Goal: Transaction & Acquisition: Purchase product/service

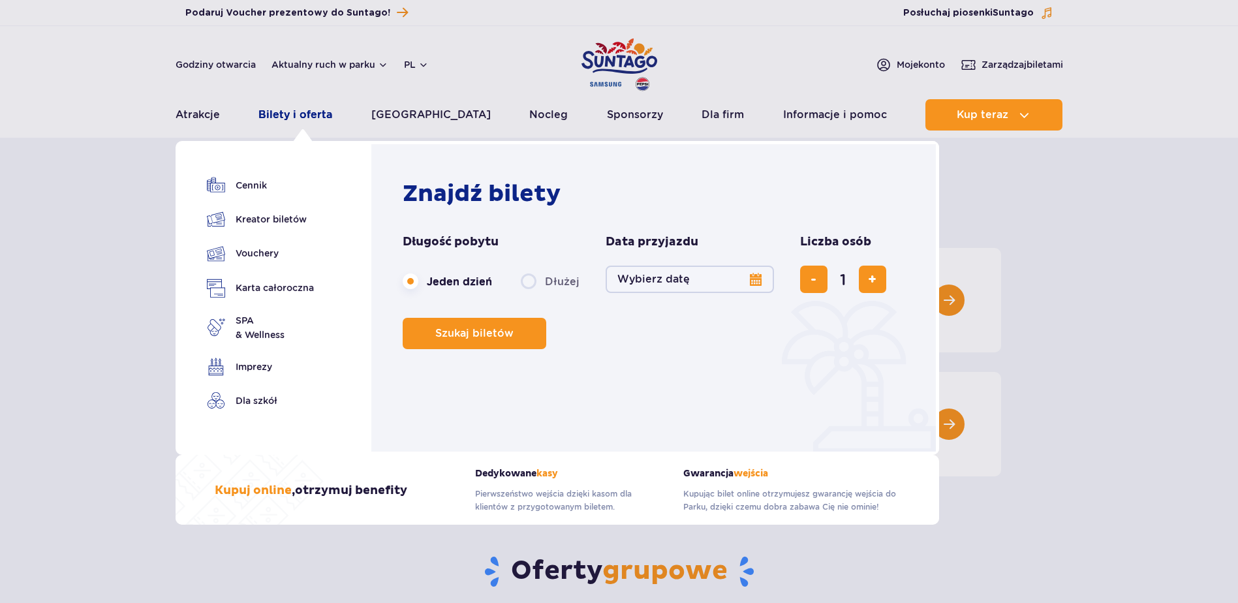
click at [312, 109] on link "Bilety i oferta" at bounding box center [296, 114] width 74 height 31
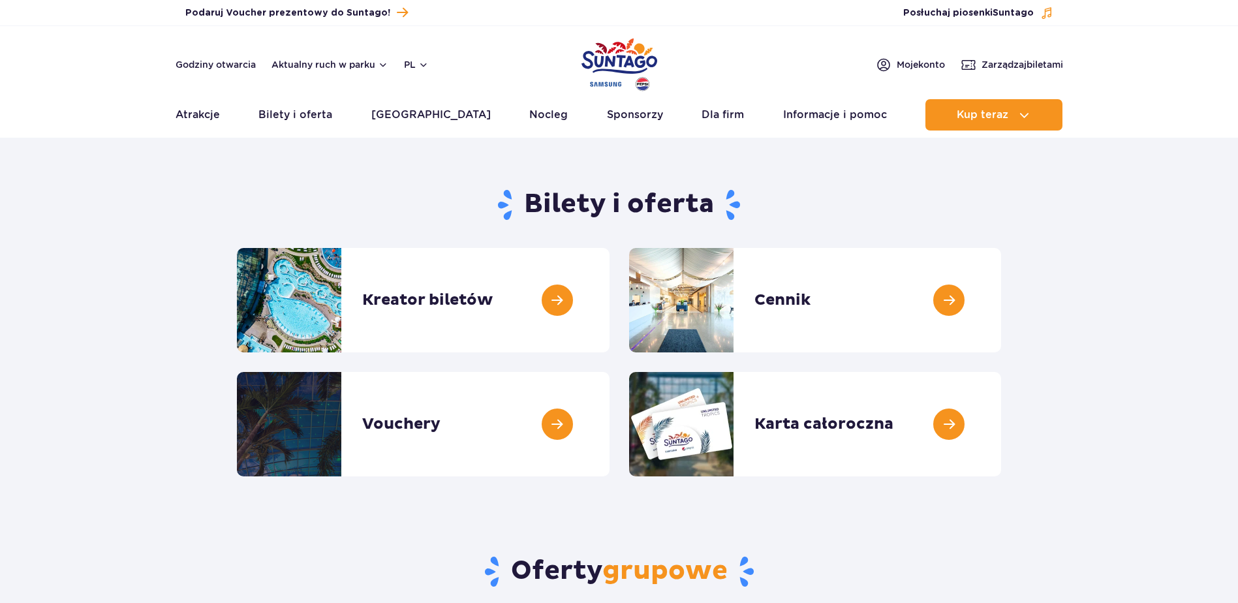
click at [312, 109] on link "Bilety i oferta" at bounding box center [296, 114] width 74 height 31
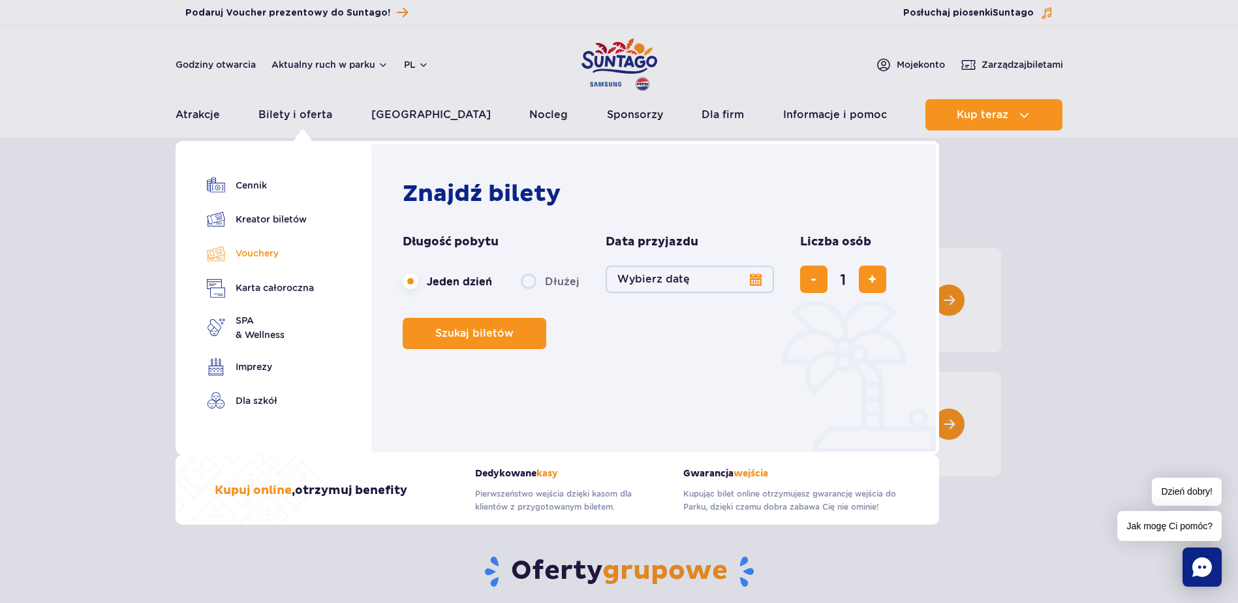
click at [264, 255] on link "Vouchery" at bounding box center [260, 253] width 107 height 19
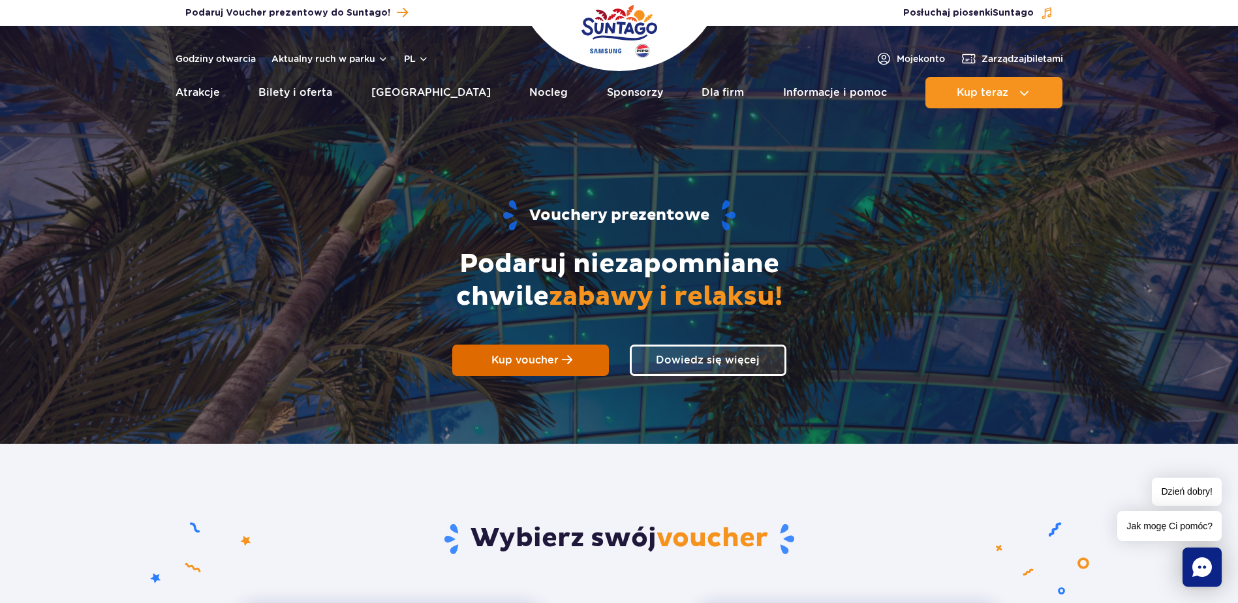
click at [542, 357] on span "Kup voucher" at bounding box center [525, 360] width 67 height 12
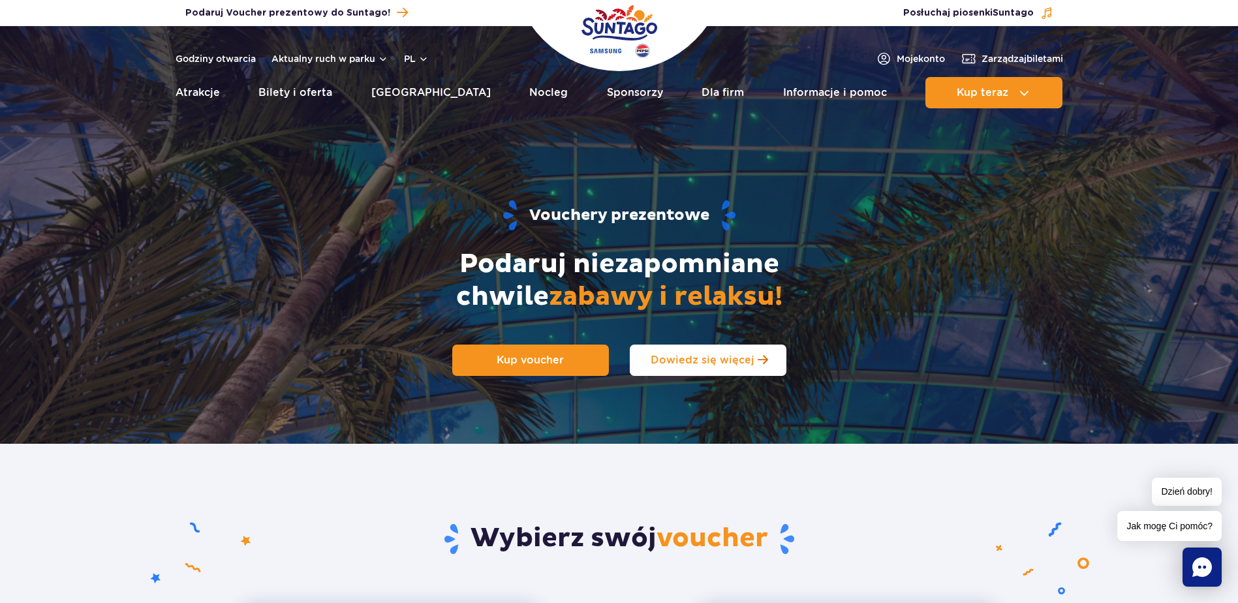
click at [721, 354] on span "Dowiedz się więcej" at bounding box center [703, 360] width 104 height 12
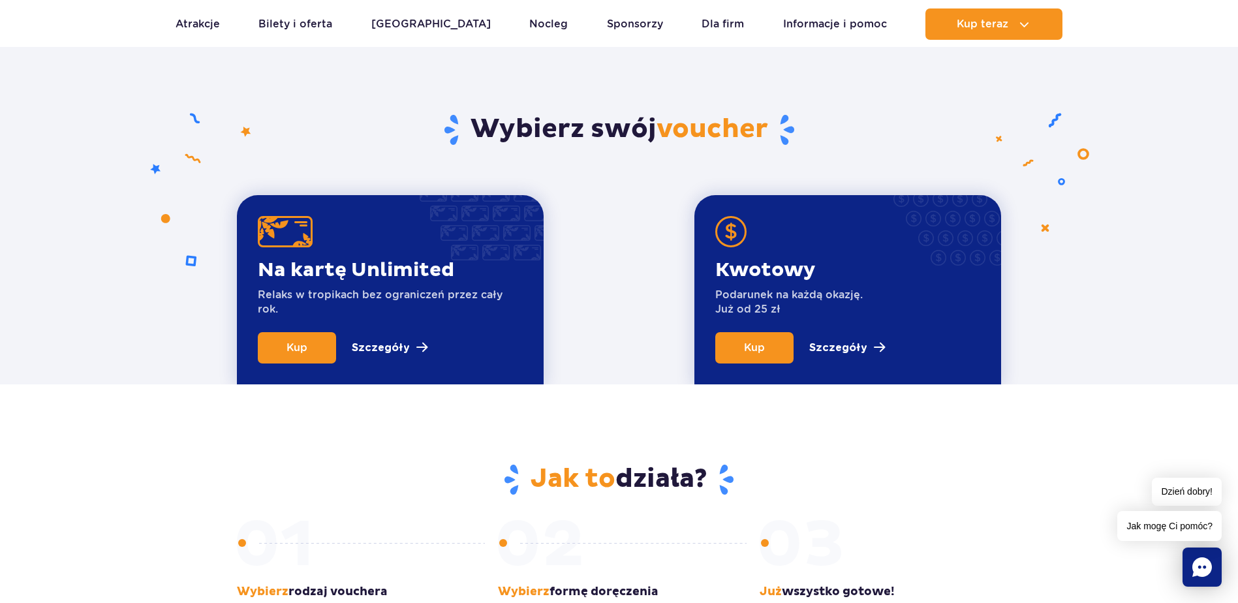
scroll to position [444, 0]
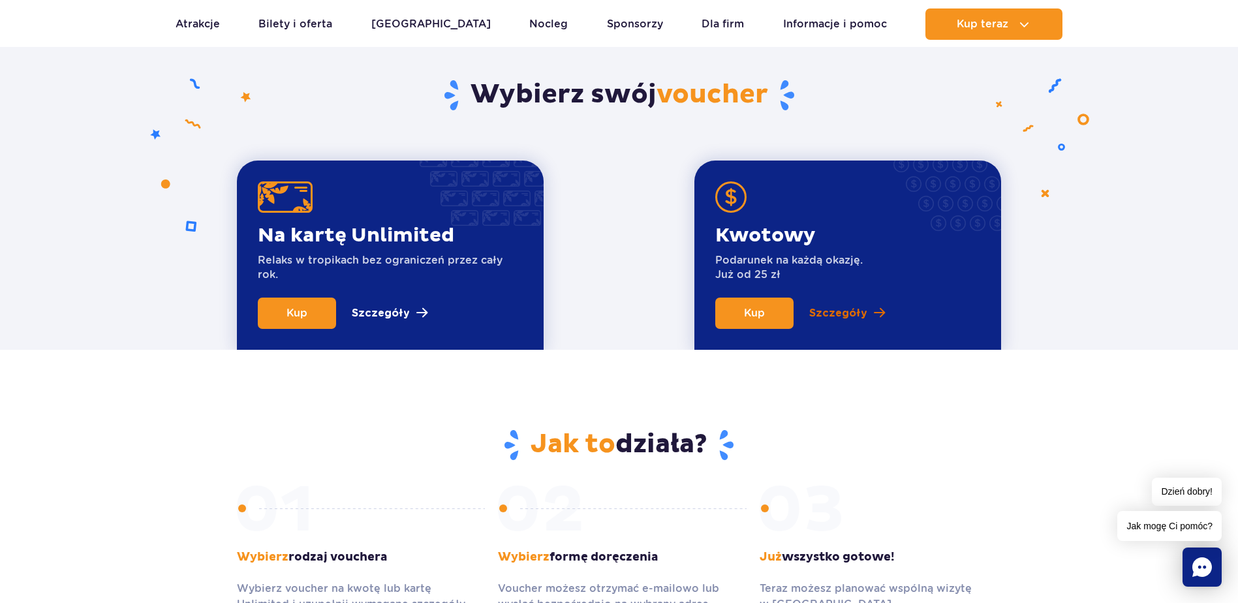
click at [860, 317] on p "Szczegóły" at bounding box center [838, 314] width 58 height 16
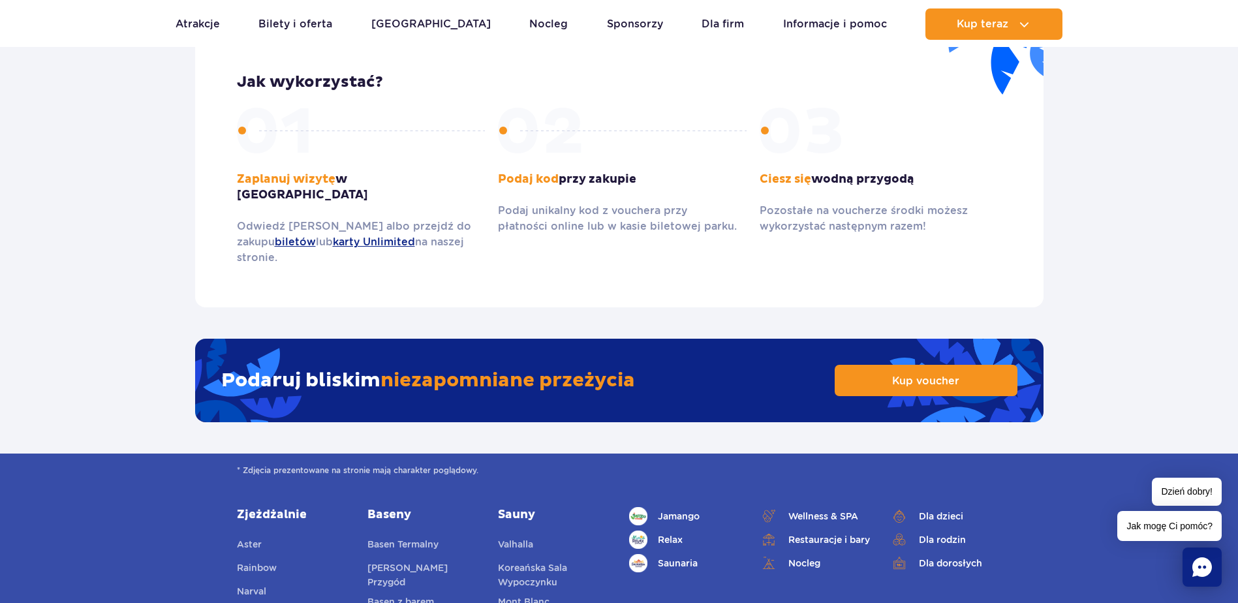
scroll to position [1915, 0]
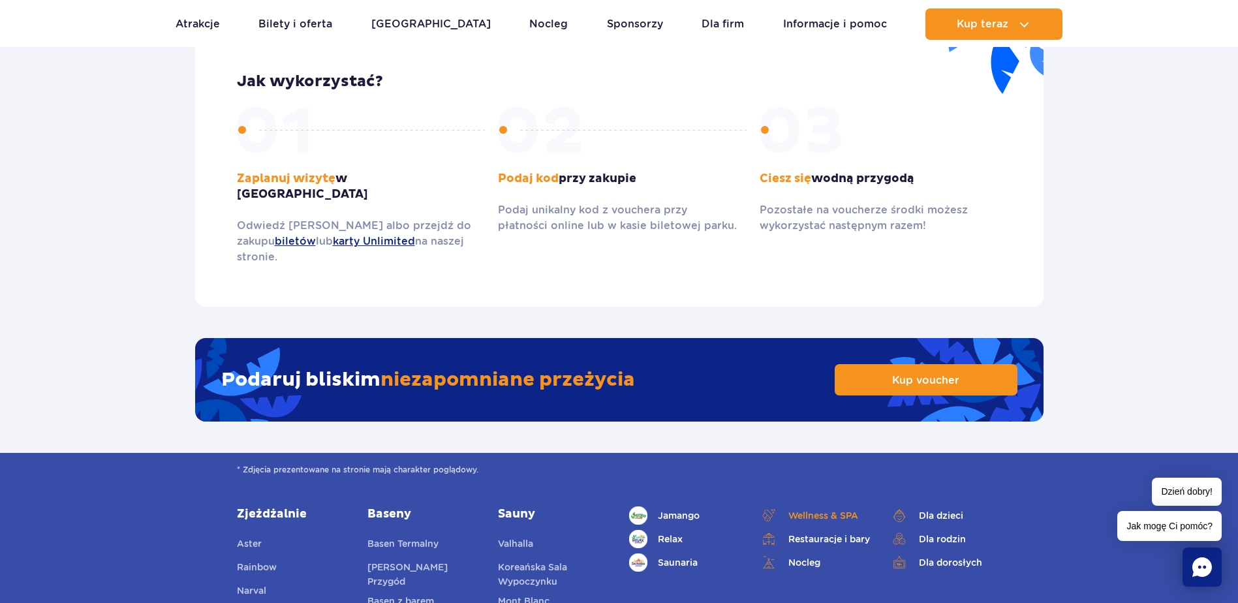
click at [809, 509] on span "Wellness & SPA" at bounding box center [824, 516] width 70 height 14
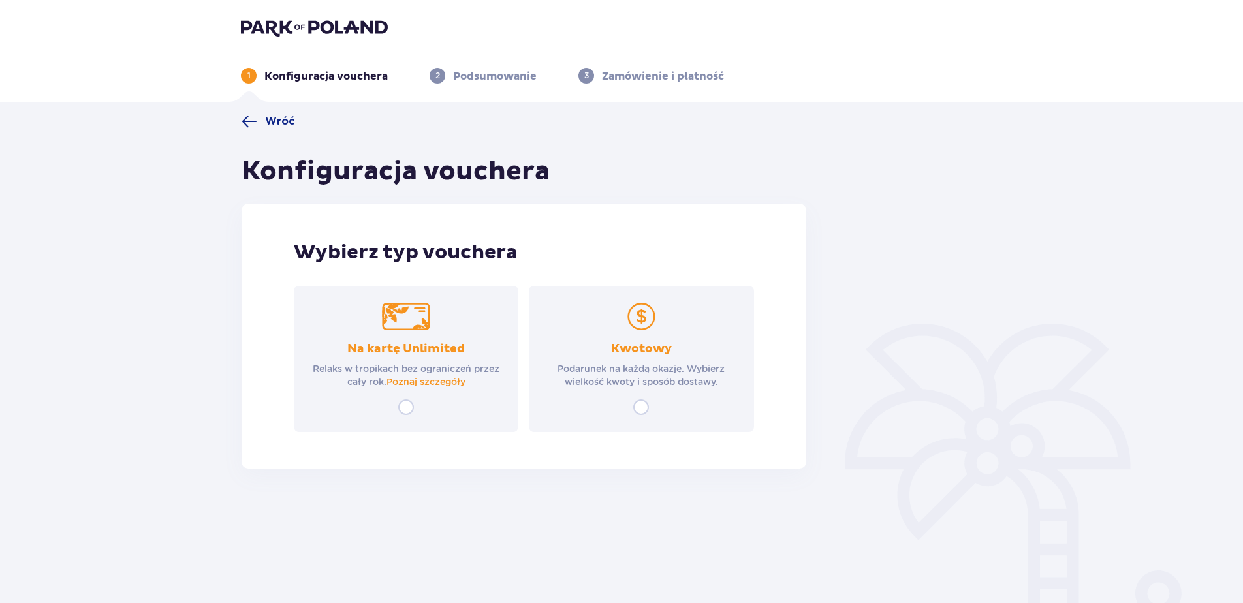
click at [647, 366] on p "Podarunek na każdą okazję. Wybierz wielkość kwoty i sposób dostawy." at bounding box center [641, 375] width 201 height 26
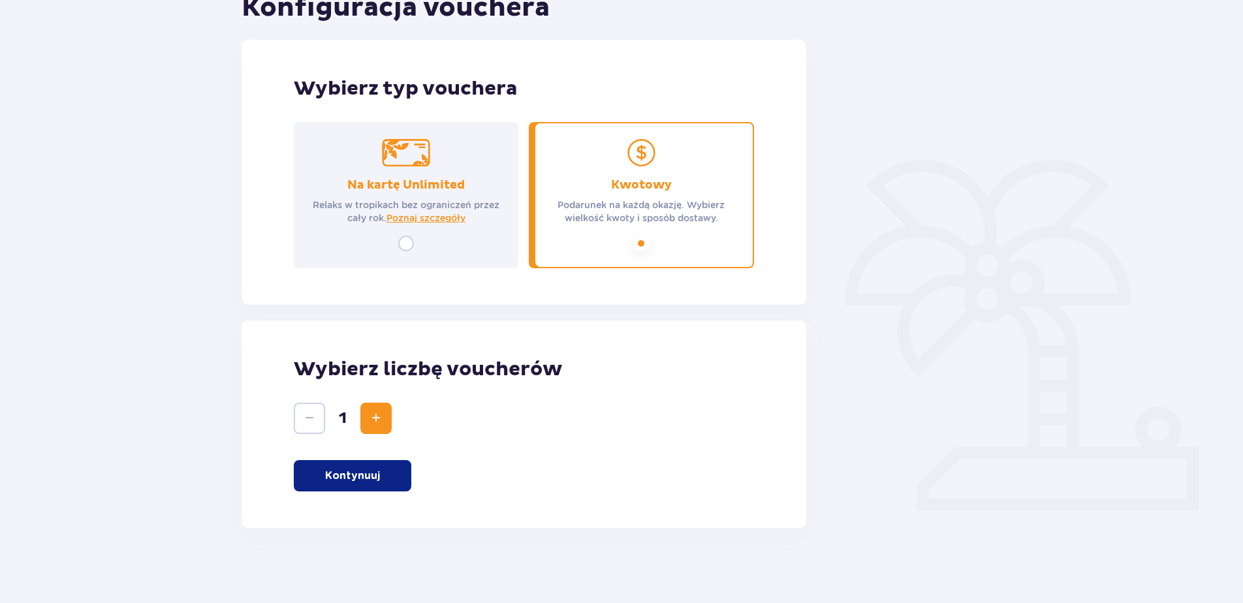
scroll to position [167, 0]
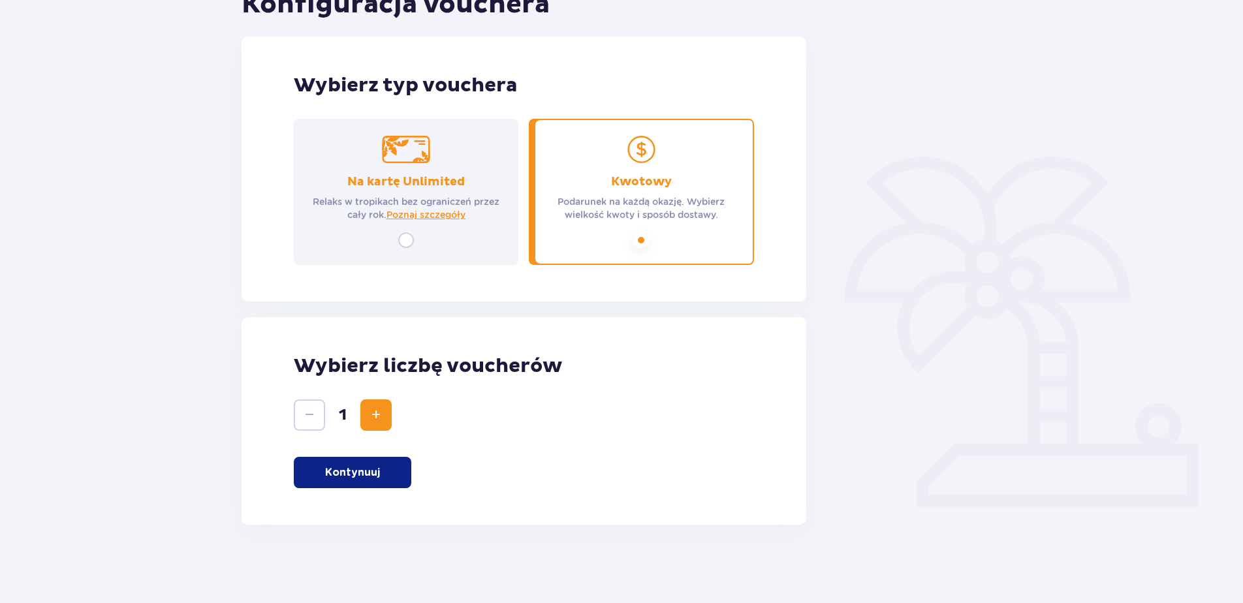
click at [392, 478] on button "Kontynuuj" at bounding box center [353, 472] width 118 height 31
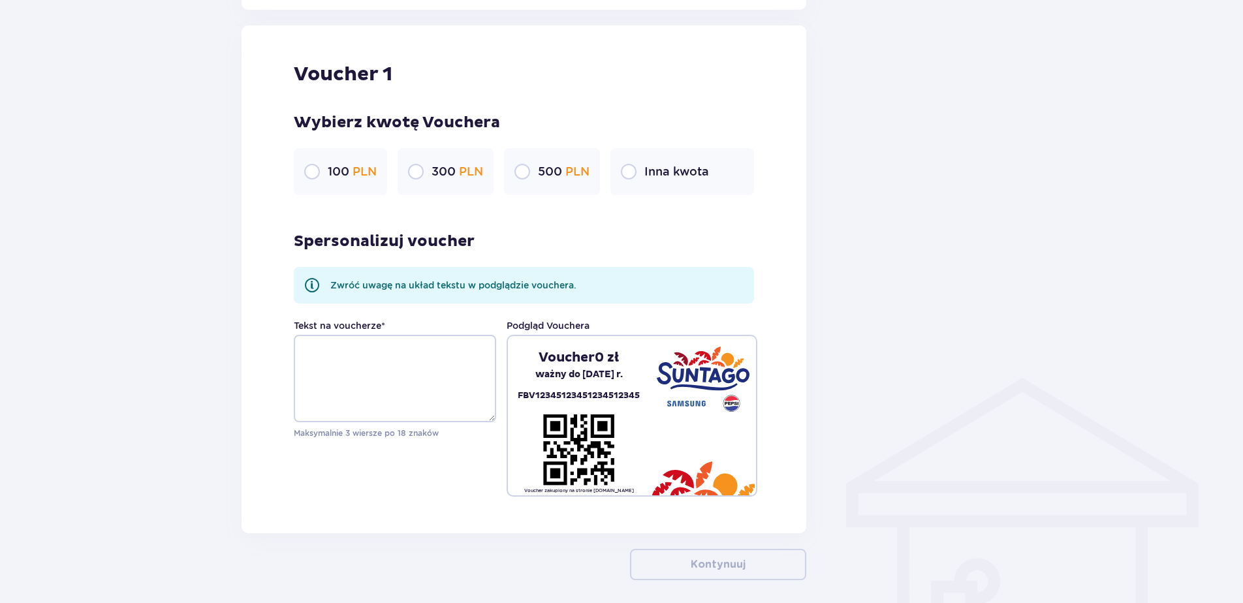
scroll to position [692, 0]
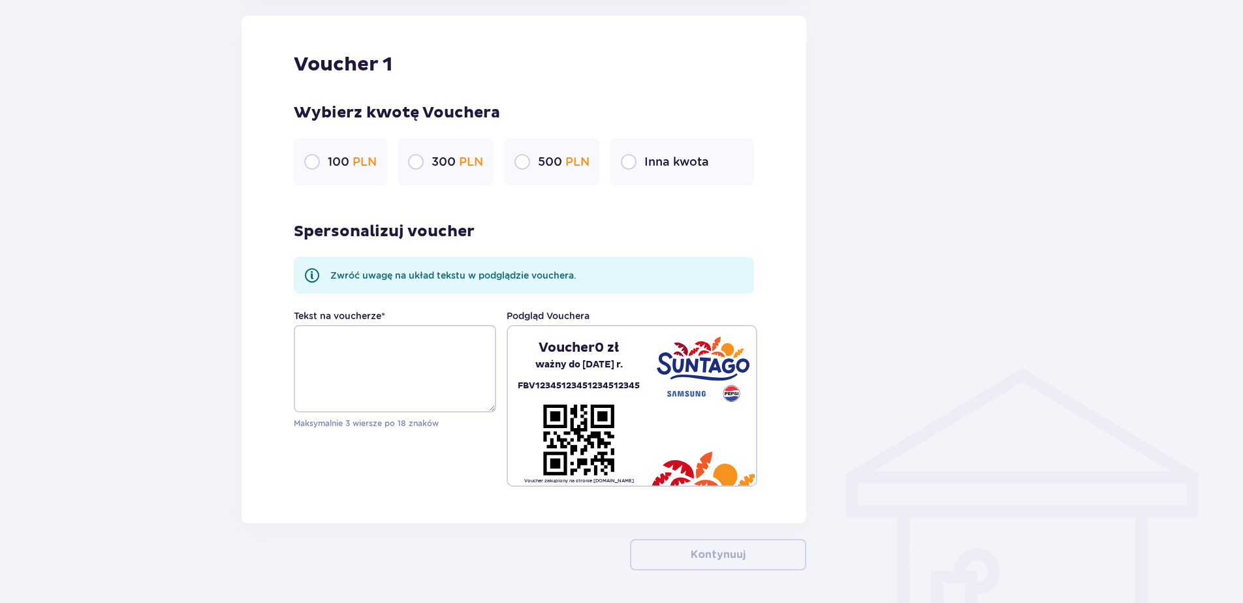
click at [553, 160] on p "500 PLN" at bounding box center [564, 162] width 52 height 16
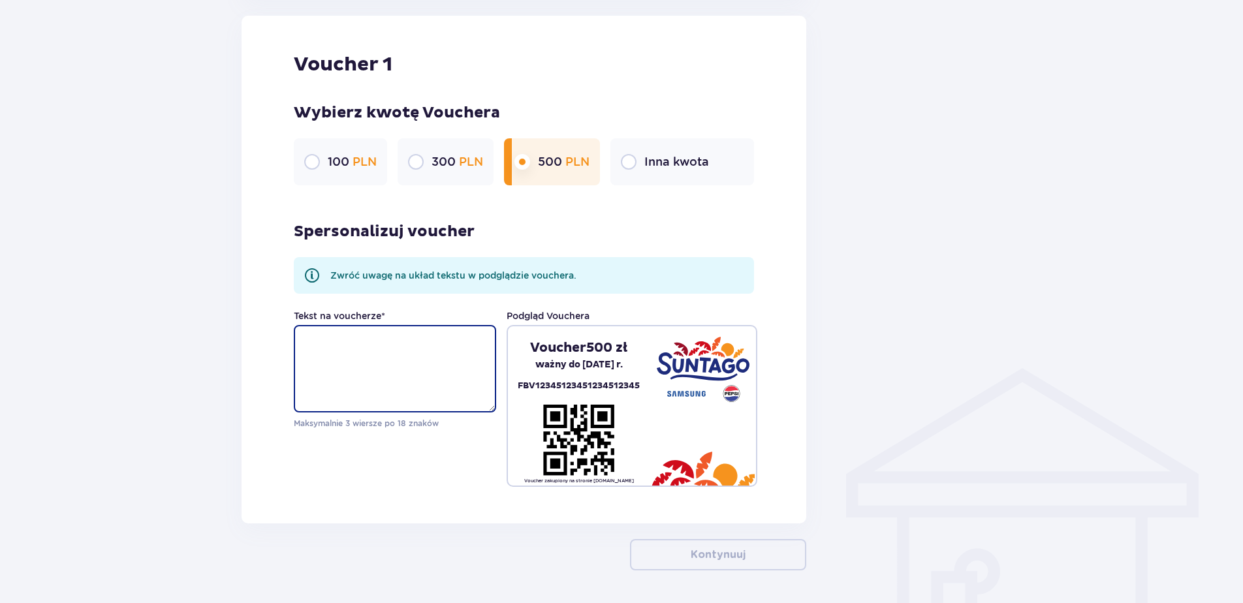
click at [414, 352] on textarea "Tekst na voucherze *" at bounding box center [395, 368] width 202 height 87
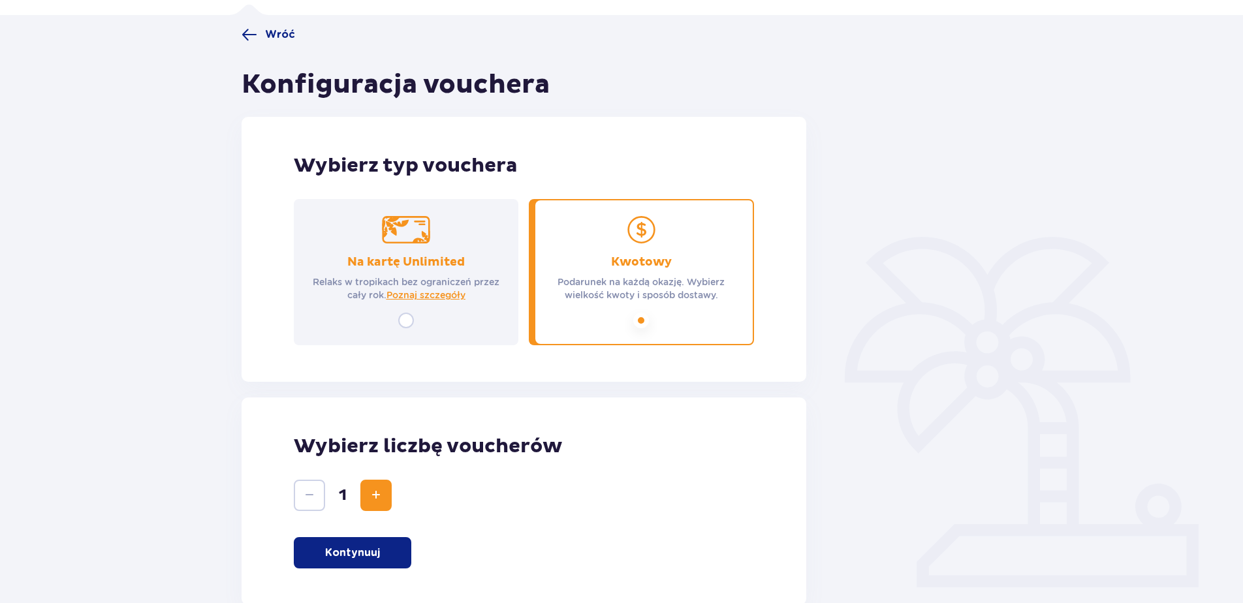
scroll to position [0, 0]
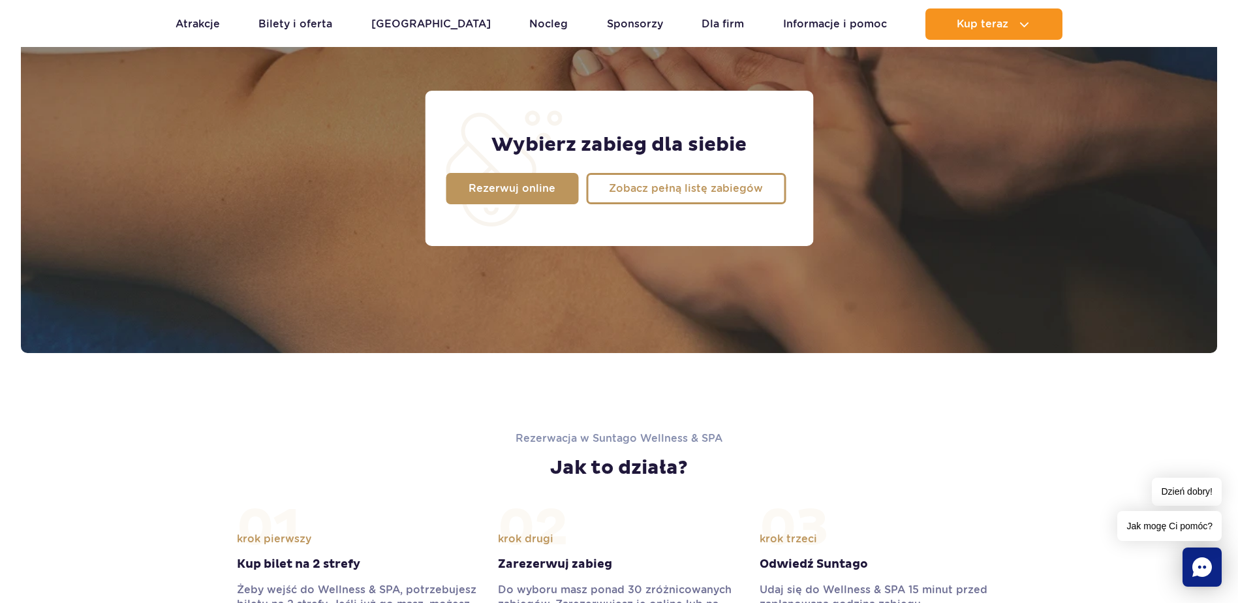
scroll to position [1110, 0]
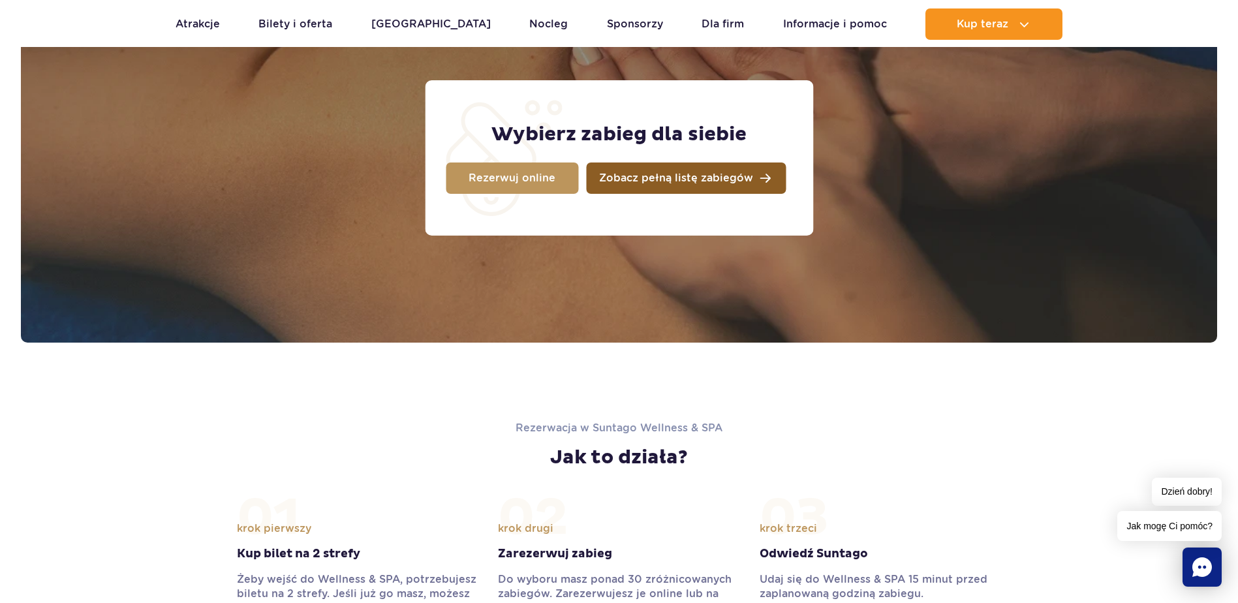
click at [746, 192] on link "Zobacz pełną listę zabiegów" at bounding box center [686, 178] width 200 height 31
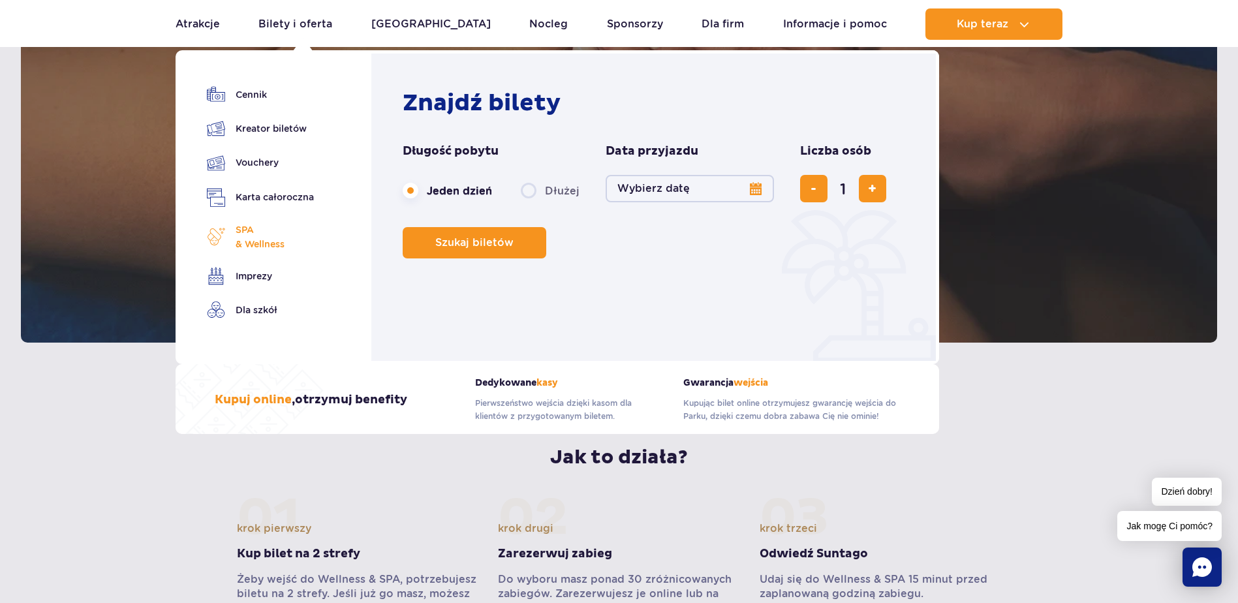
click at [274, 237] on span "SPA & Wellness" at bounding box center [260, 237] width 49 height 29
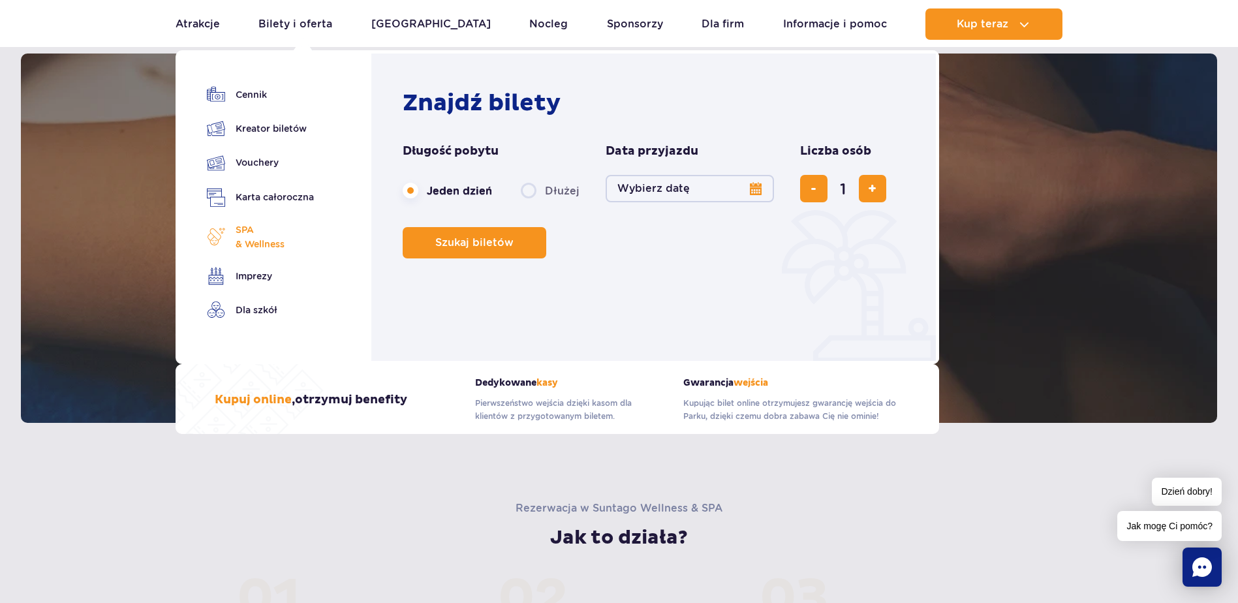
click at [257, 240] on span "SPA & Wellness" at bounding box center [260, 237] width 49 height 29
click at [225, 241] on img at bounding box center [216, 237] width 18 height 18
click at [230, 240] on link "SPA & Wellness" at bounding box center [260, 237] width 107 height 29
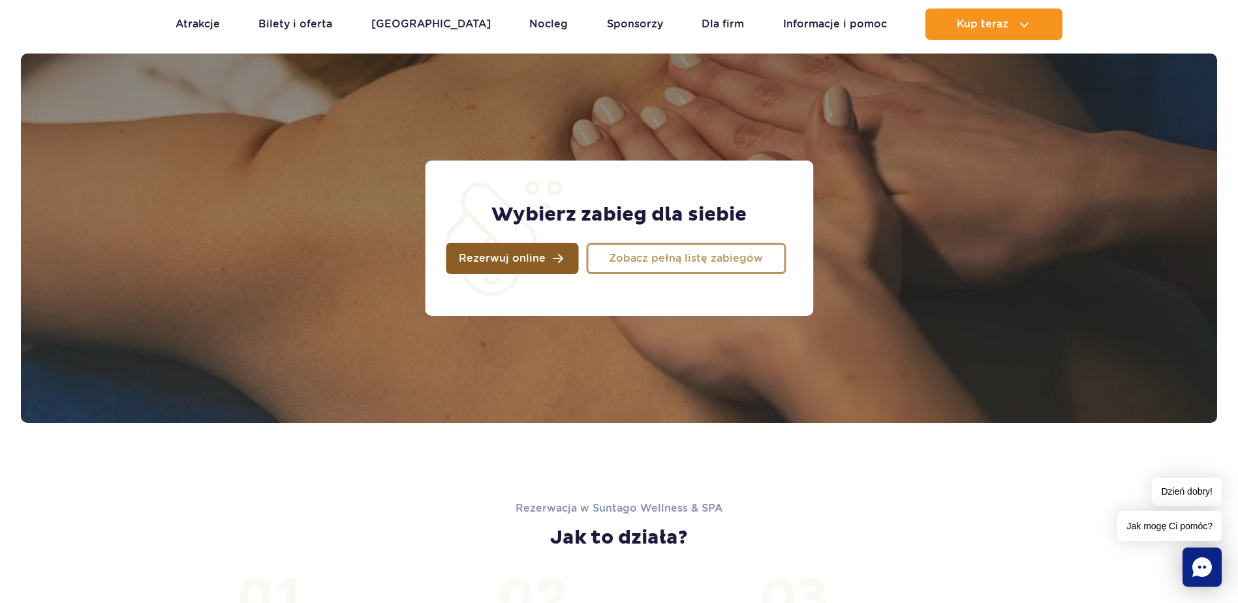
click at [494, 263] on span "Rezerwuj online" at bounding box center [502, 258] width 87 height 10
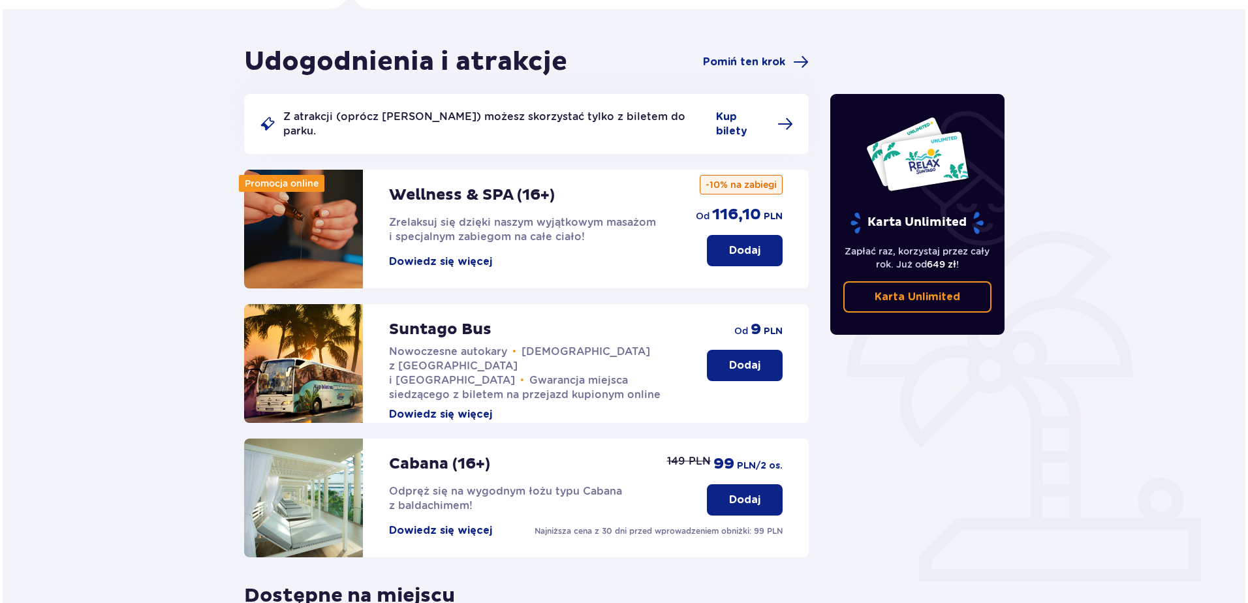
scroll to position [131, 0]
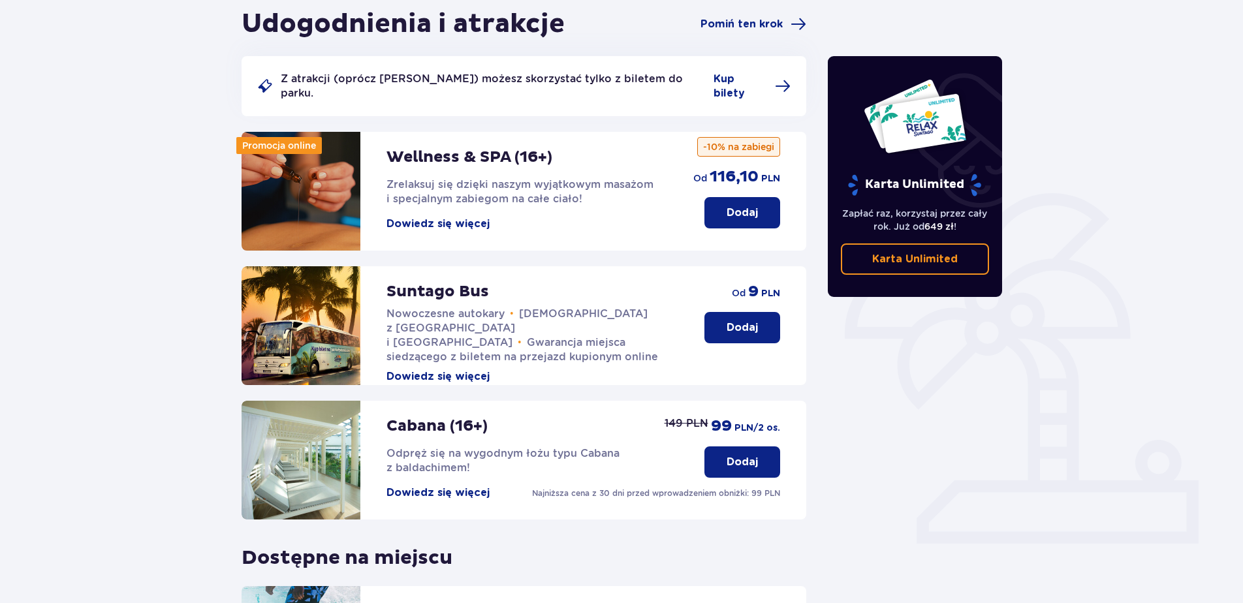
click at [511, 148] on p "Wellness & SPA (16+)" at bounding box center [469, 158] width 166 height 20
click at [450, 217] on button "Dowiedz się więcej" at bounding box center [437, 224] width 103 height 14
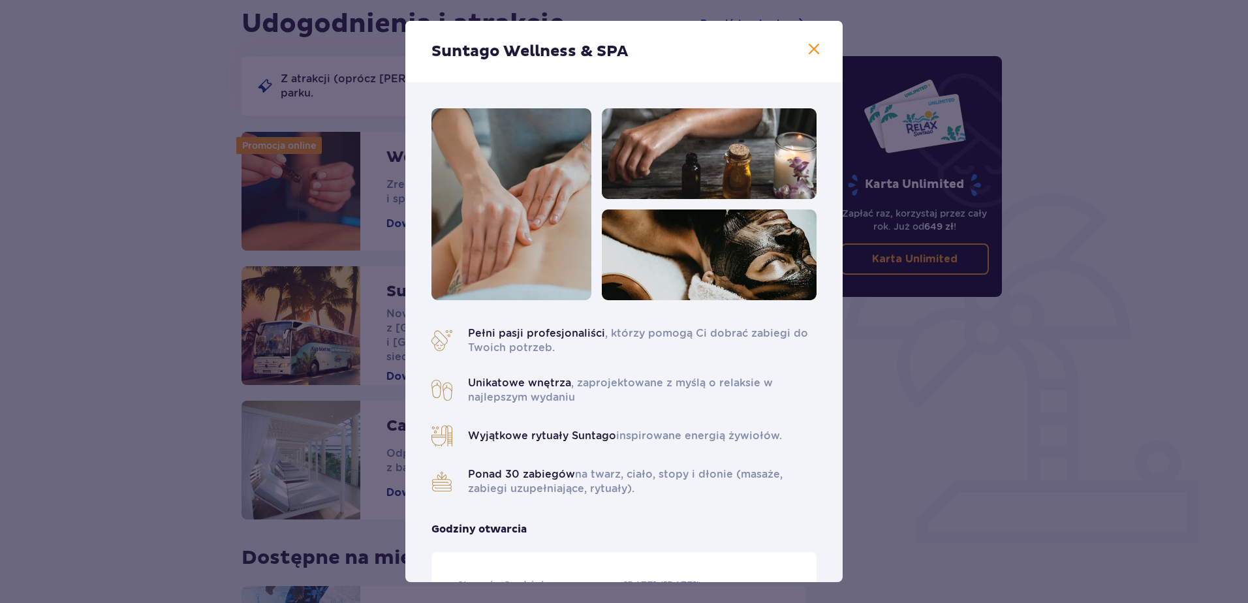
click at [806, 42] on span at bounding box center [814, 50] width 16 height 16
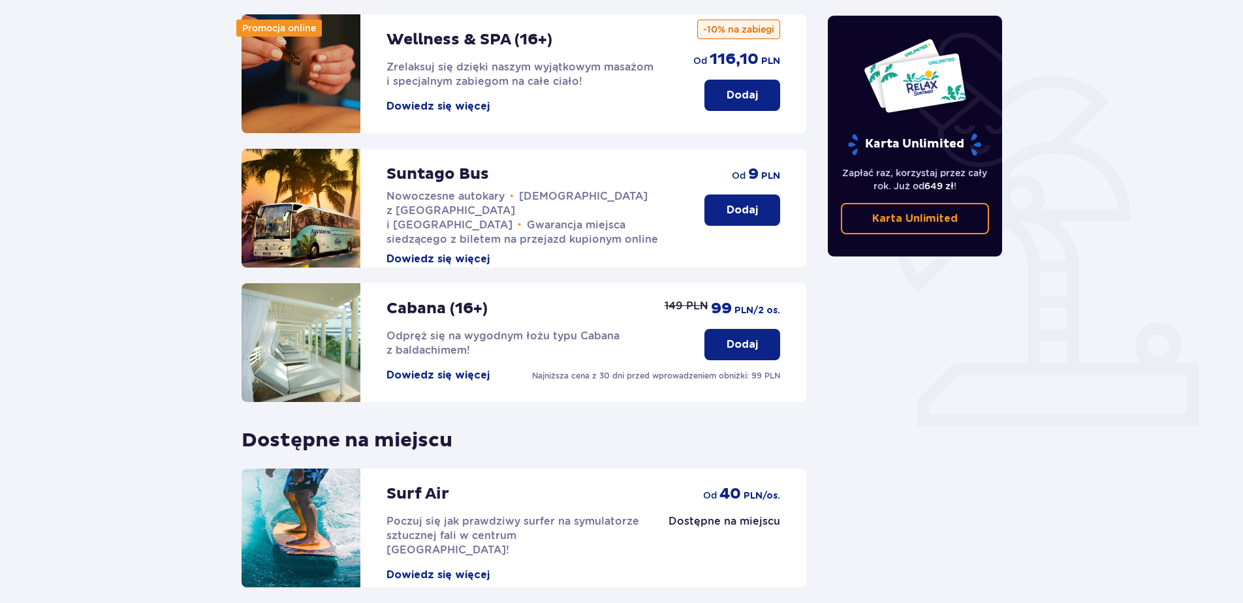
scroll to position [149, 0]
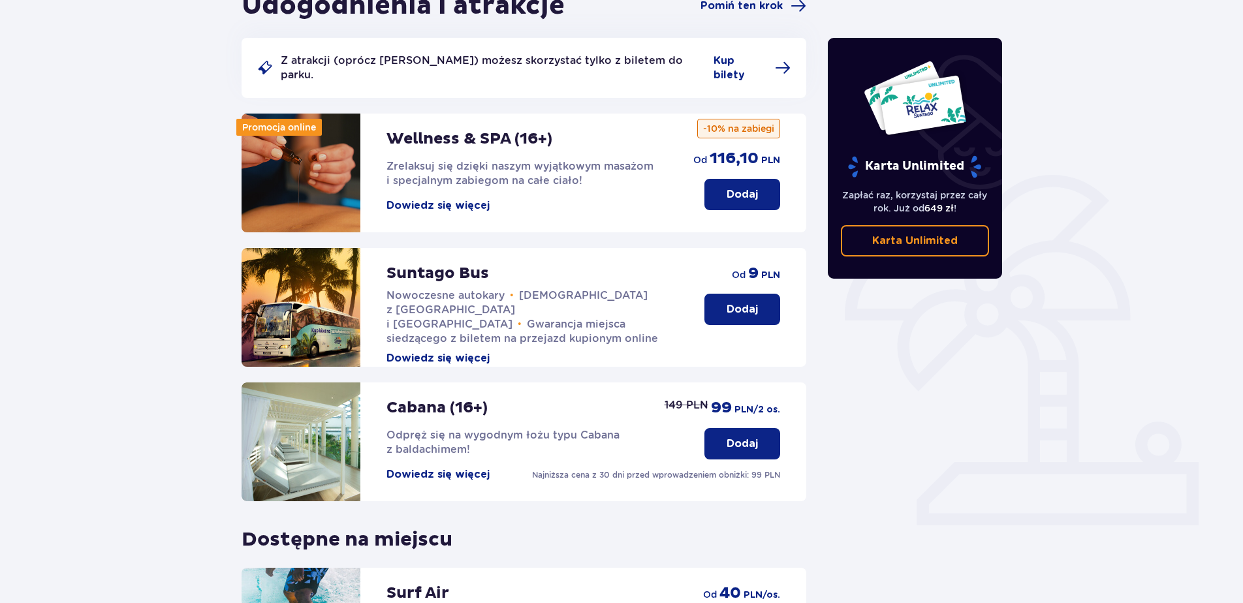
click at [752, 187] on p "Dodaj" at bounding box center [742, 194] width 31 height 14
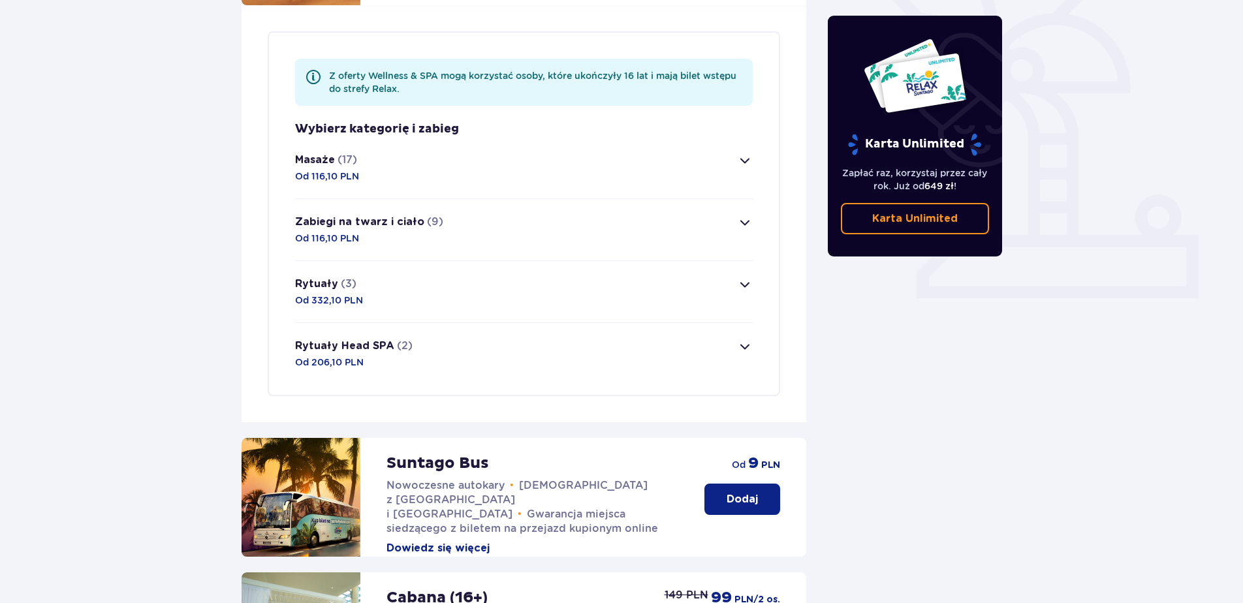
scroll to position [379, 0]
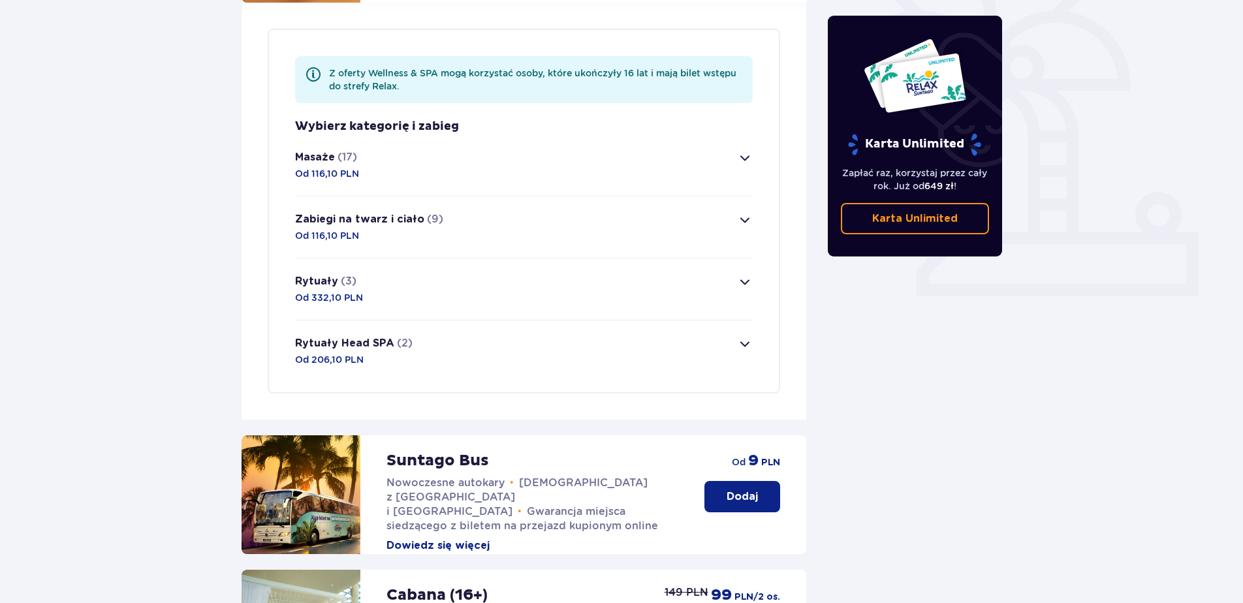
click at [751, 150] on span "button" at bounding box center [745, 158] width 16 height 16
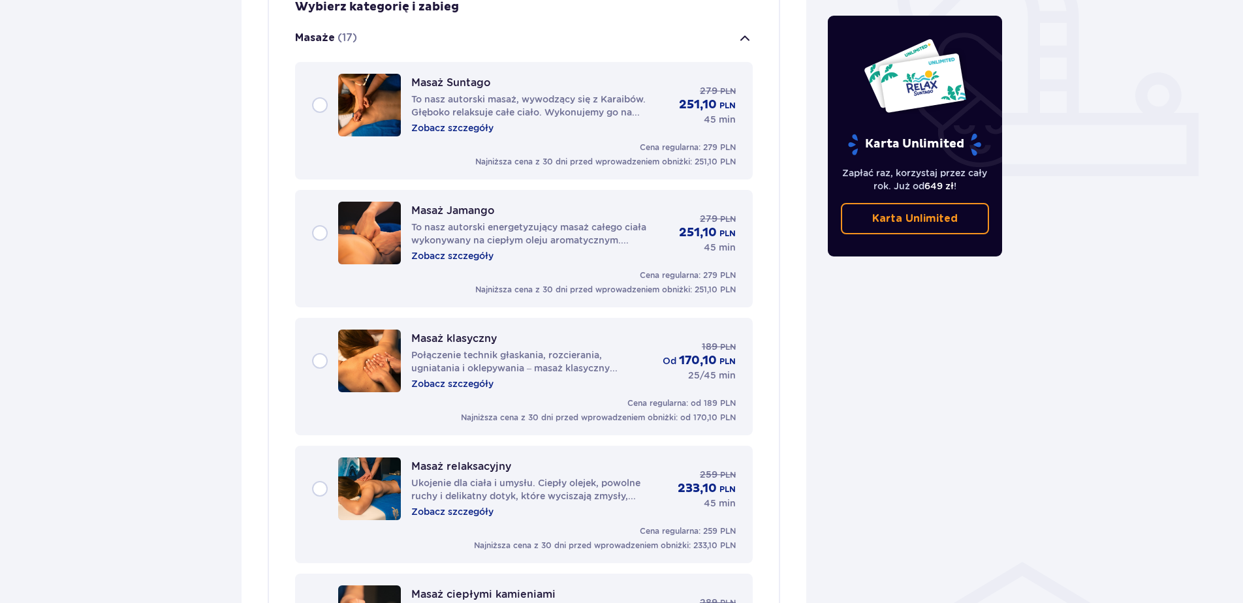
scroll to position [500, 0]
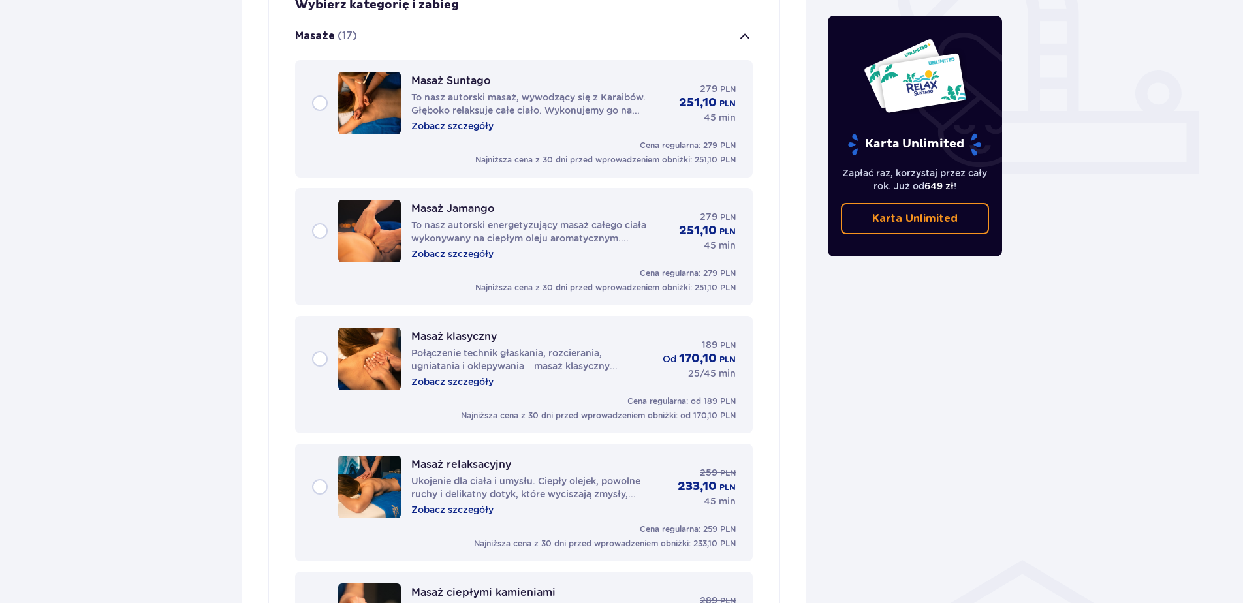
drag, startPoint x: 292, startPoint y: 83, endPoint x: 324, endPoint y: 90, distance: 32.8
click at [324, 90] on div "Masaż Suntago To nasz autorski masaż, wywodzący się z Karaibów. Głęboko relaksu…" at bounding box center [524, 103] width 424 height 63
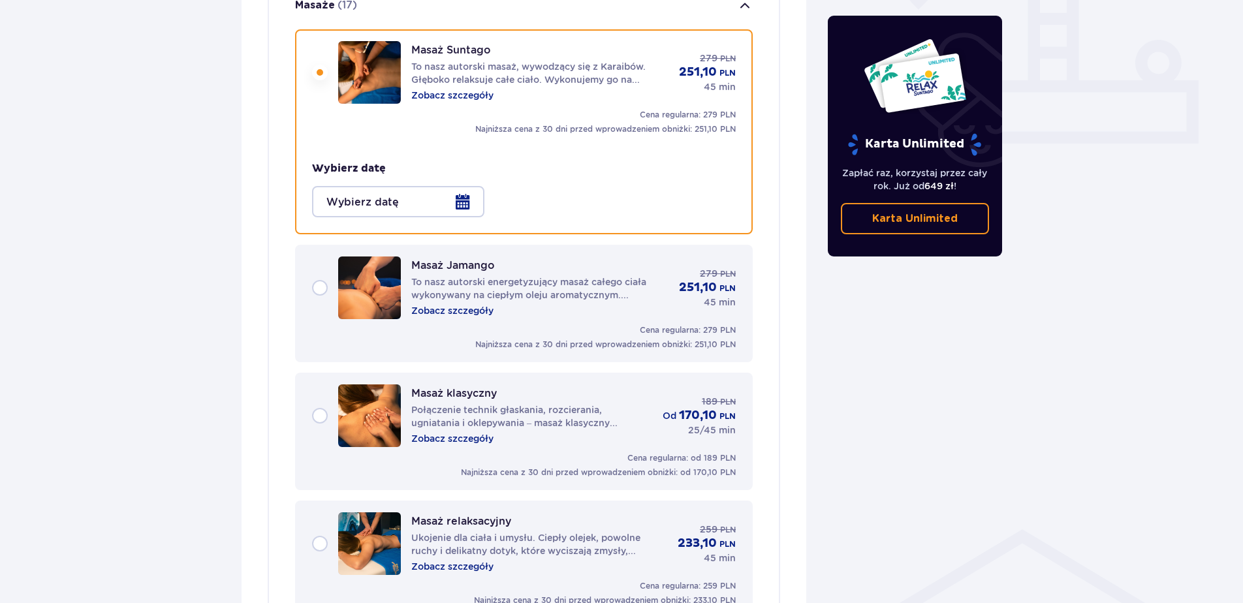
scroll to position [531, 0]
click at [433, 191] on div at bounding box center [398, 200] width 172 height 31
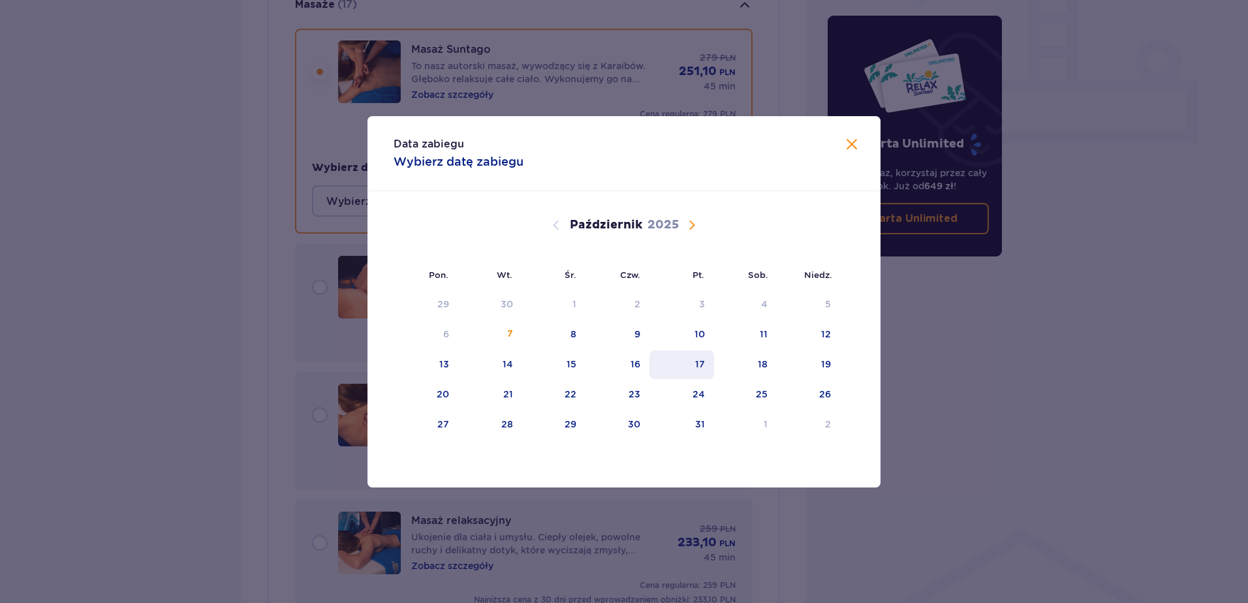
click at [698, 366] on div "17" at bounding box center [700, 364] width 10 height 13
type input "17.10.25"
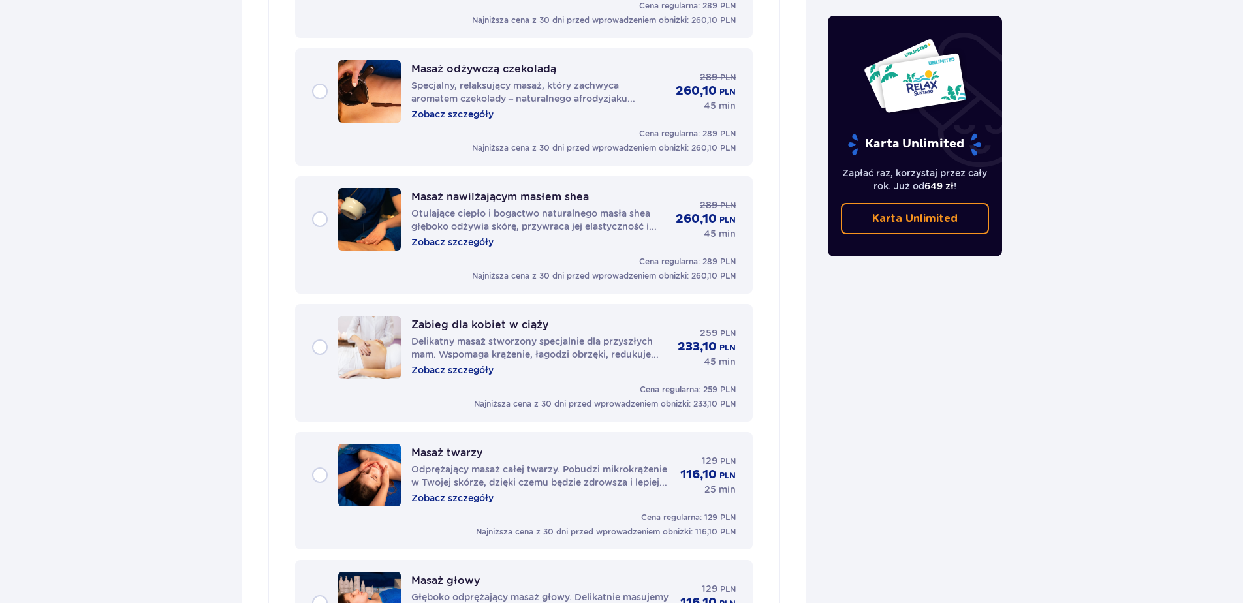
scroll to position [1772, 0]
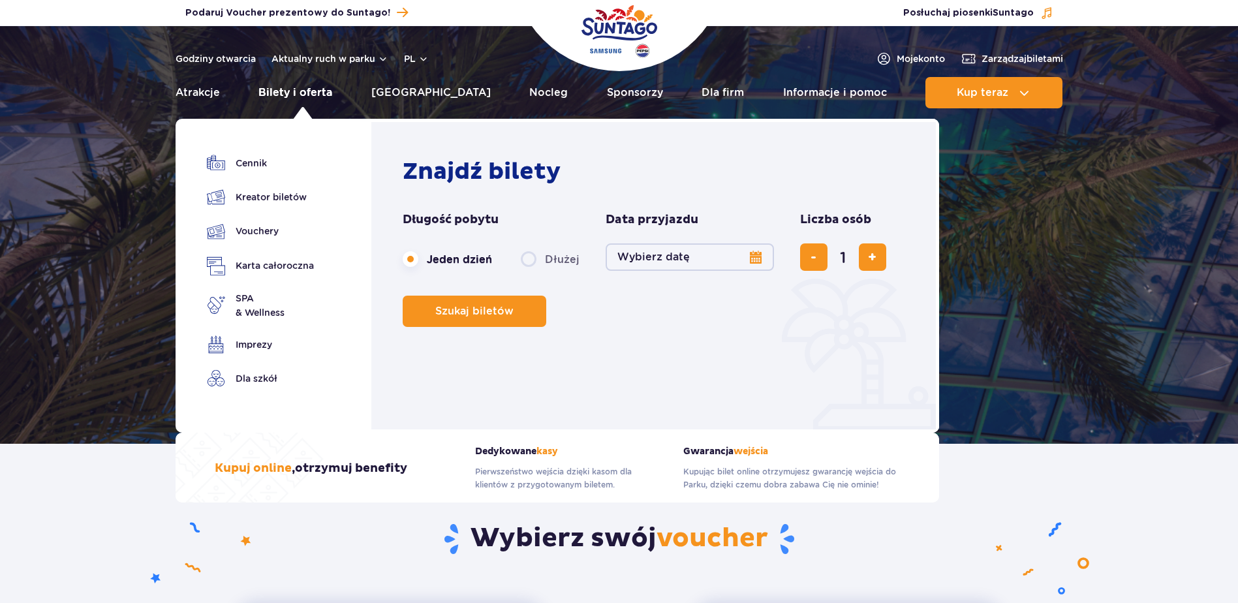
click at [306, 89] on link "Bilety i oferta" at bounding box center [296, 92] width 74 height 31
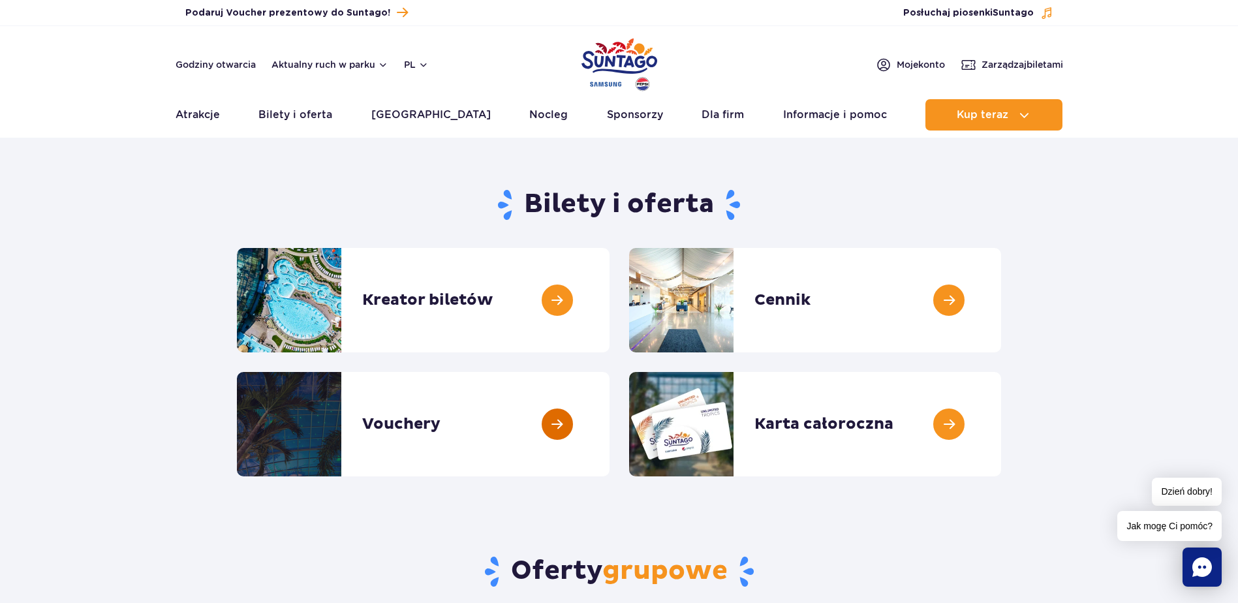
click at [610, 411] on link at bounding box center [610, 424] width 0 height 104
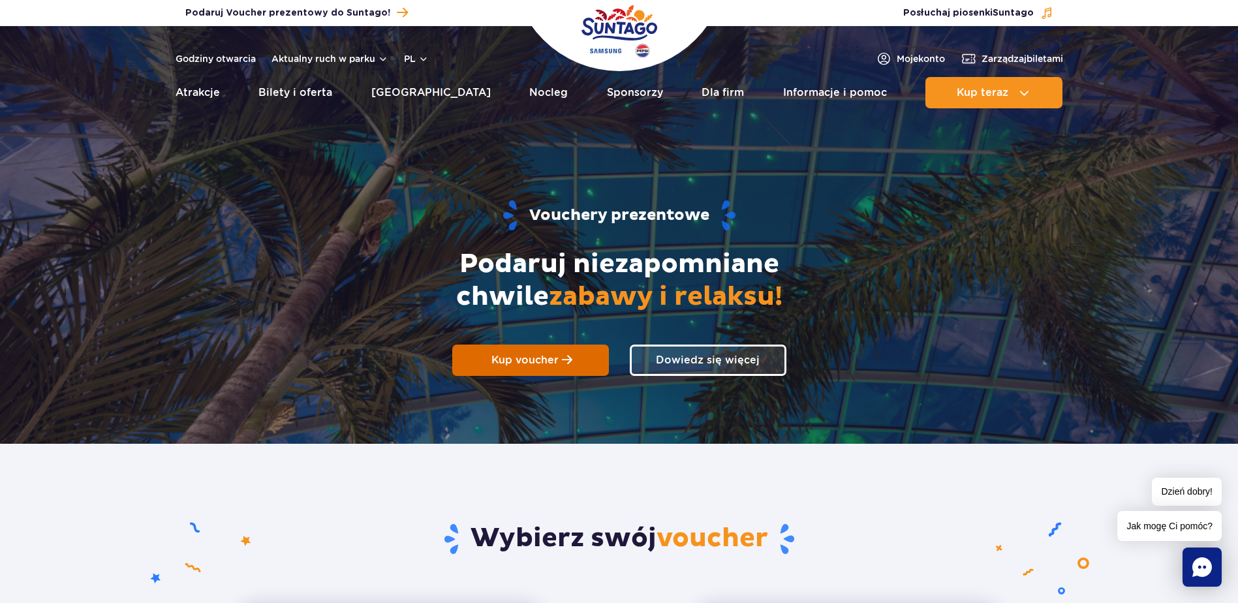
click at [567, 358] on span at bounding box center [567, 360] width 10 height 12
click at [570, 369] on link "Kup voucher" at bounding box center [530, 360] width 157 height 31
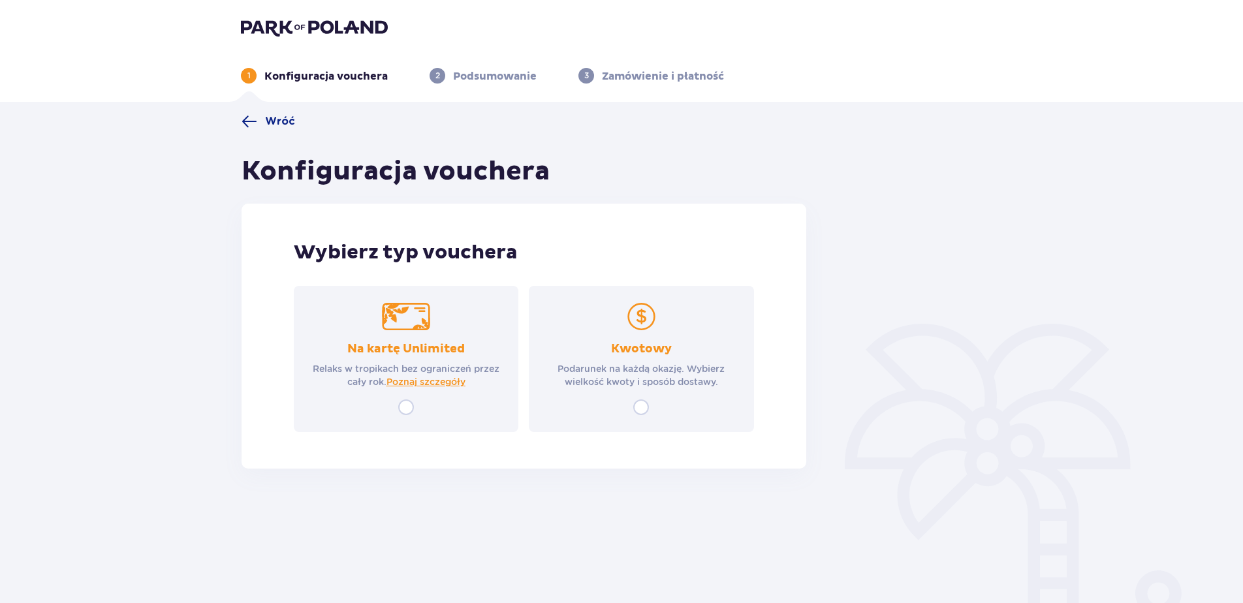
click at [407, 406] on input "radio" at bounding box center [406, 408] width 16 height 16
radio input "true"
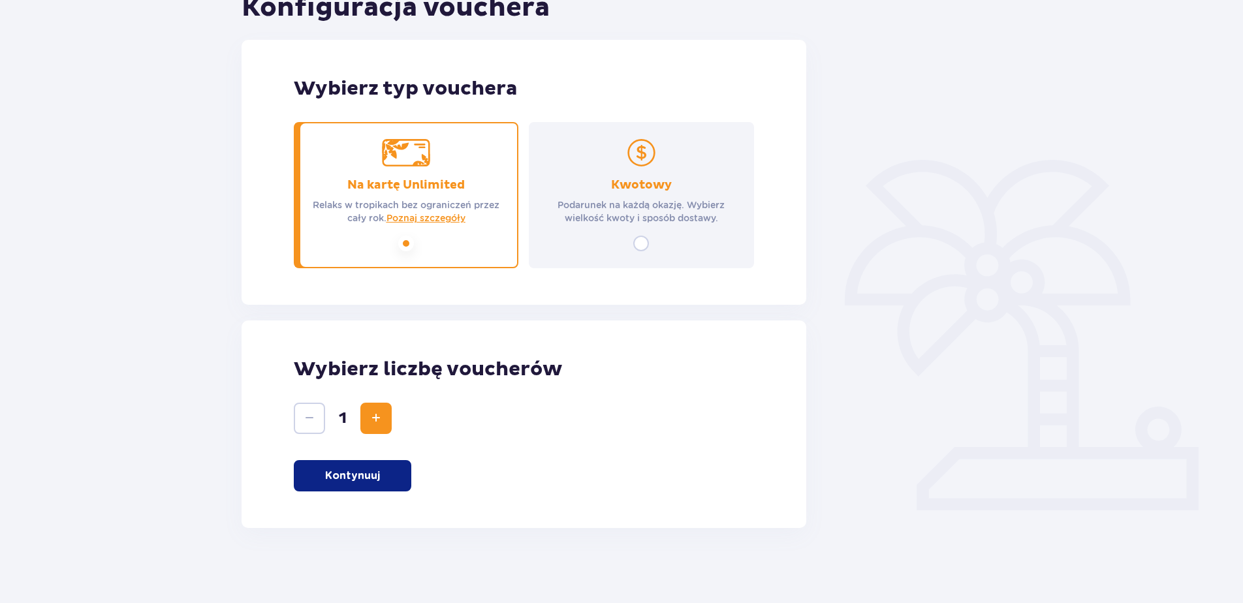
scroll to position [167, 0]
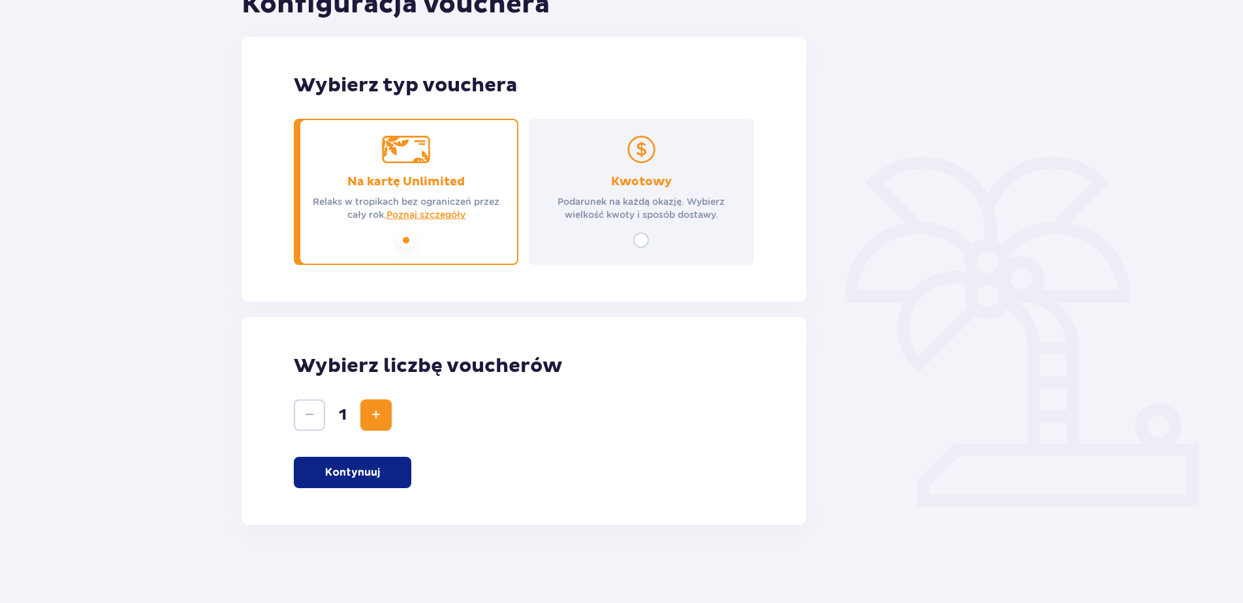
click at [382, 468] on button "Kontynuuj" at bounding box center [353, 472] width 118 height 31
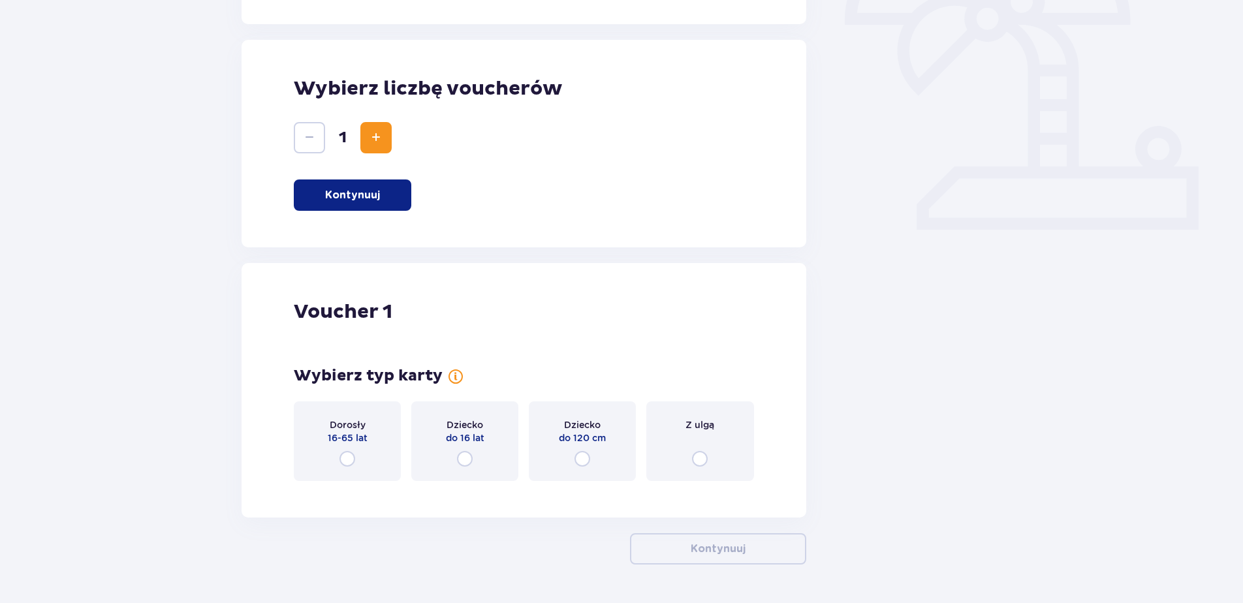
scroll to position [484, 0]
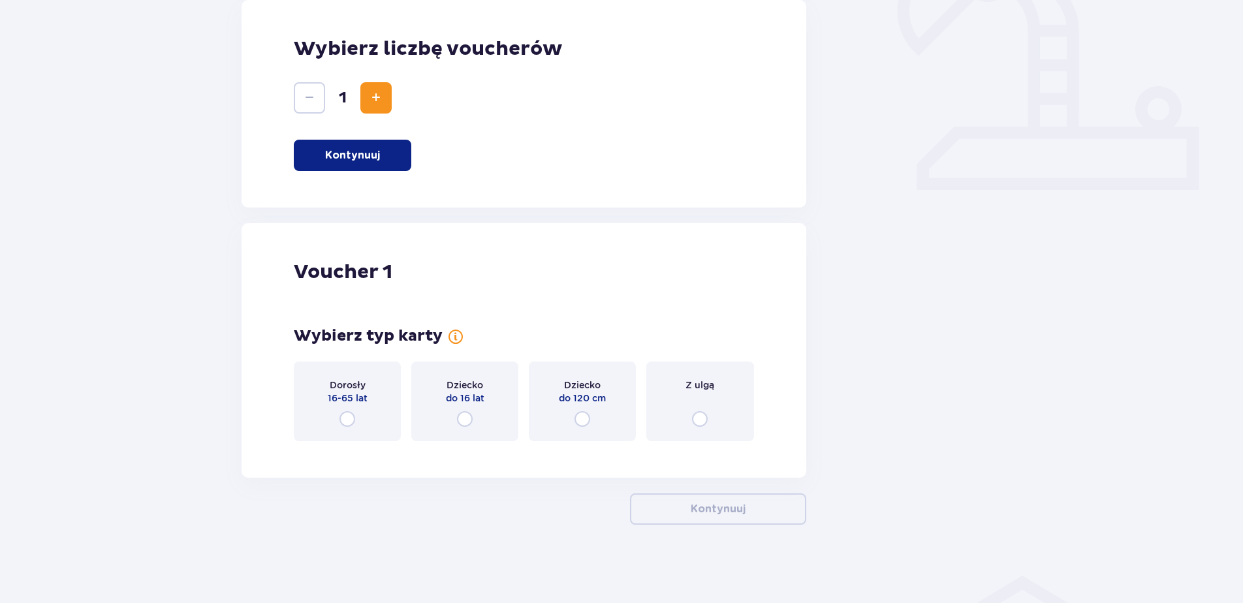
click at [358, 428] on div "Dorosły 16-65 lat" at bounding box center [347, 402] width 107 height 80
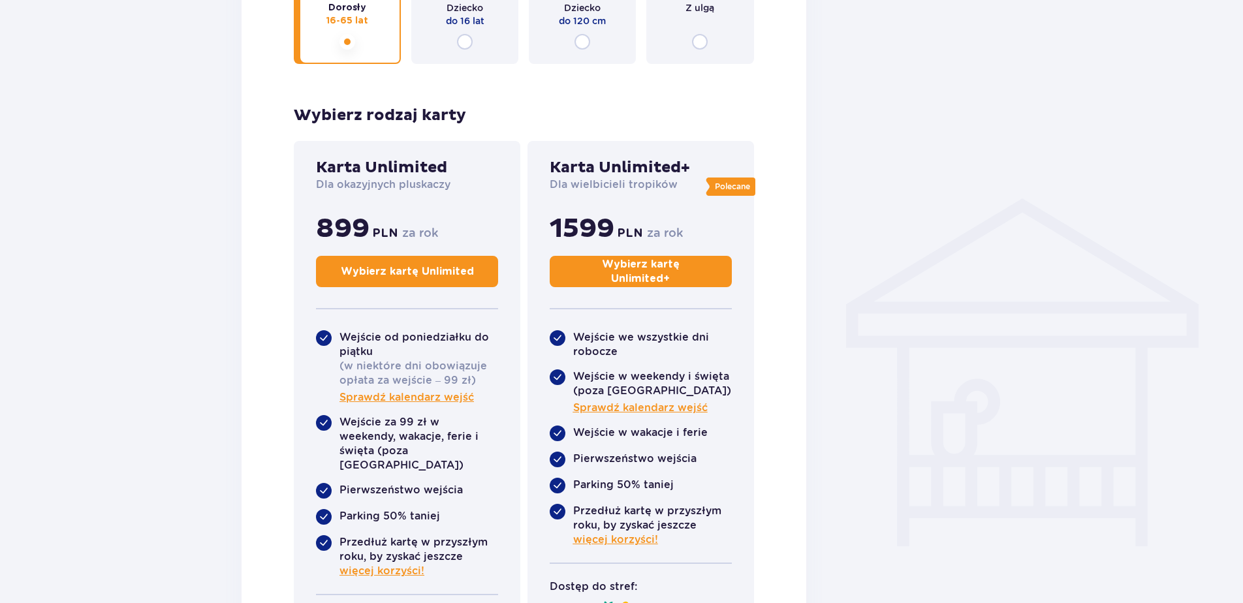
scroll to position [535, 0]
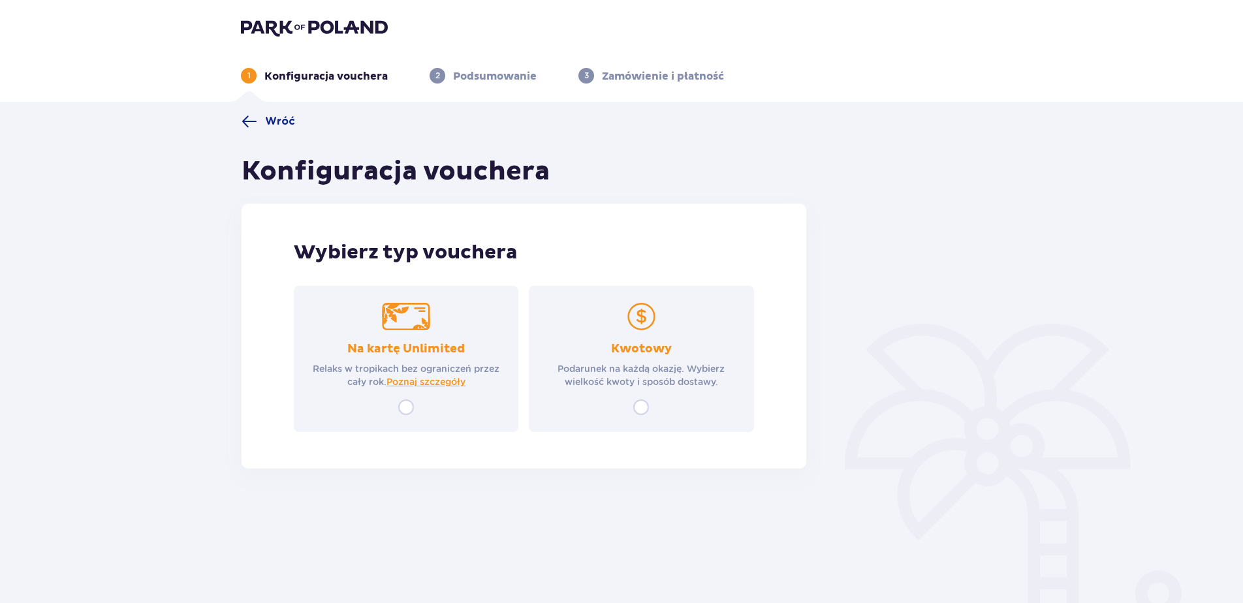
click at [672, 341] on div "Kwotowy Podarunek na każdą okazję. Wybierz wielkość kwoty i sposób dostawy." at bounding box center [641, 359] width 225 height 146
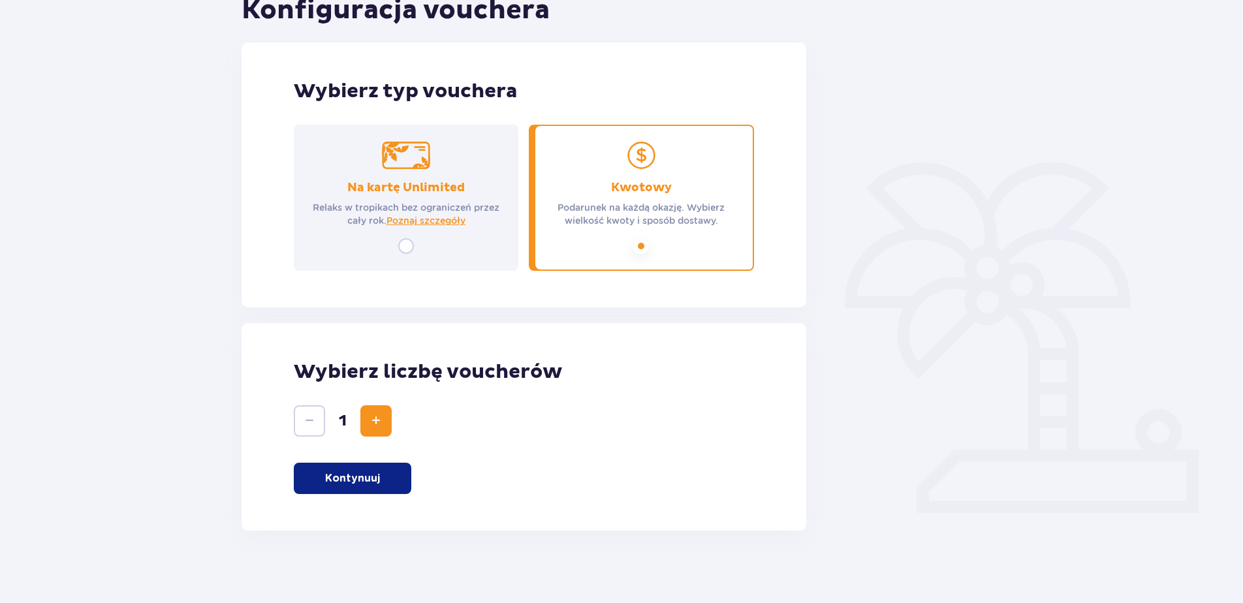
scroll to position [167, 0]
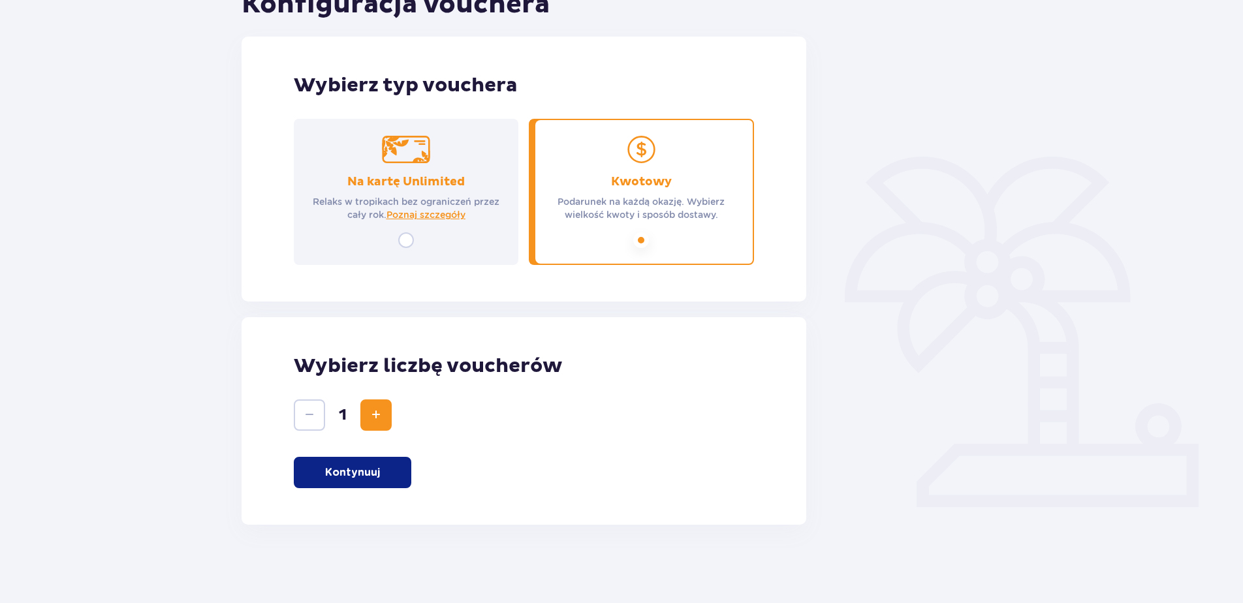
click at [368, 411] on span "Zwiększ" at bounding box center [376, 415] width 16 height 16
click at [307, 418] on span "Zmniejsz" at bounding box center [310, 415] width 16 height 16
click at [343, 471] on p "Kontynuuj" at bounding box center [352, 472] width 55 height 14
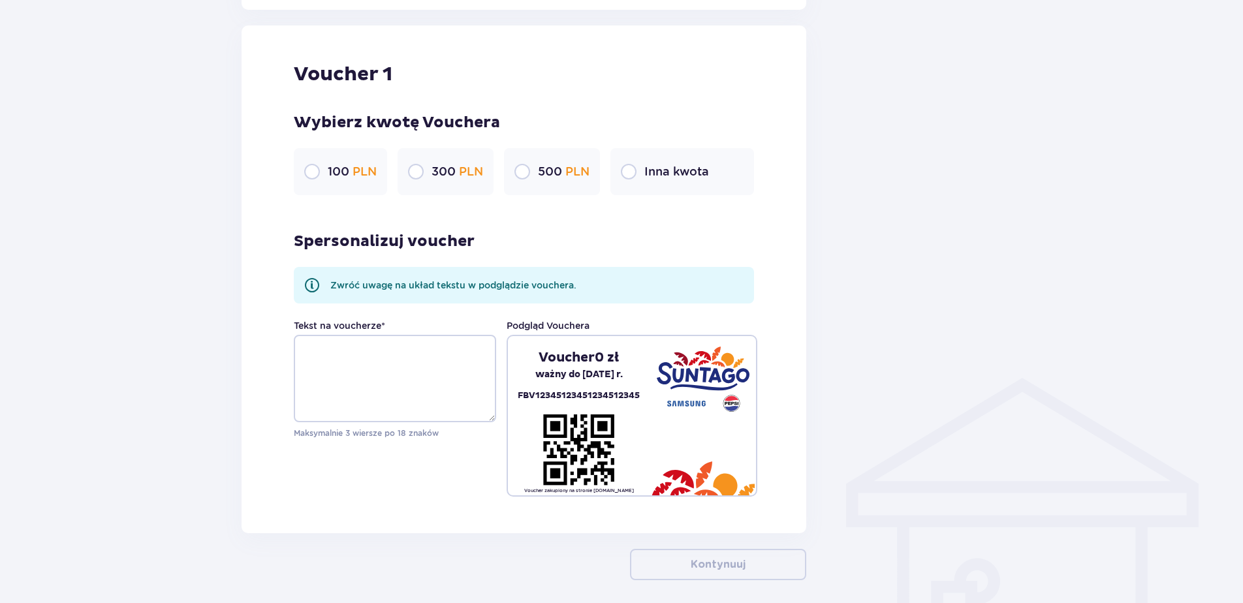
scroll to position [692, 0]
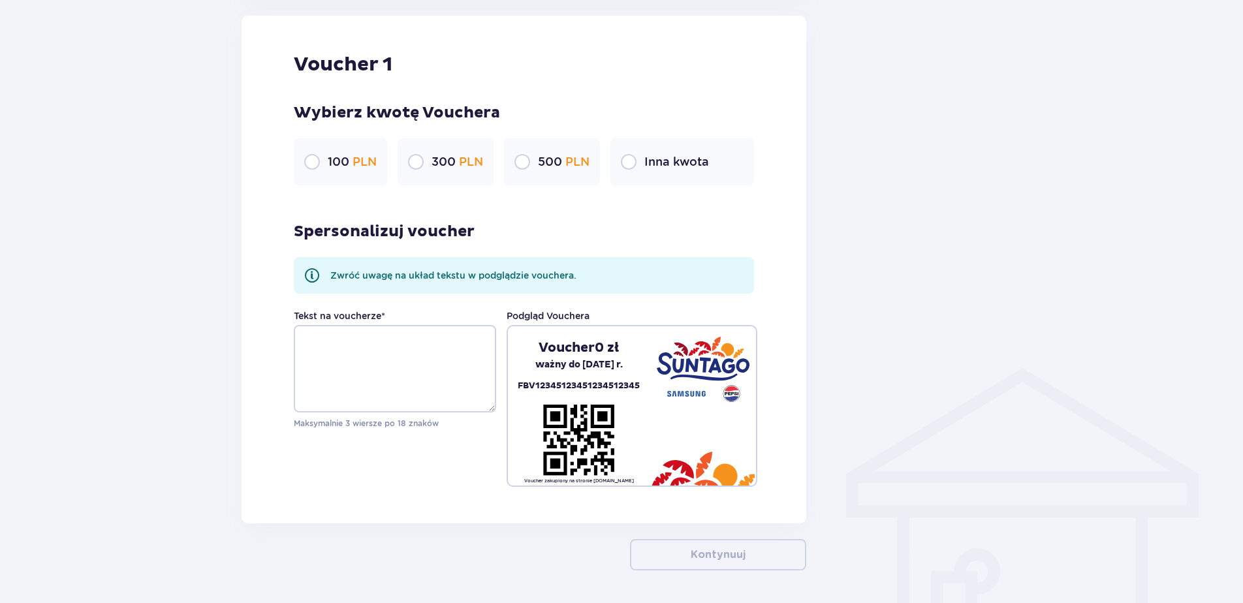
click at [556, 166] on p "500 PLN" at bounding box center [564, 162] width 52 height 16
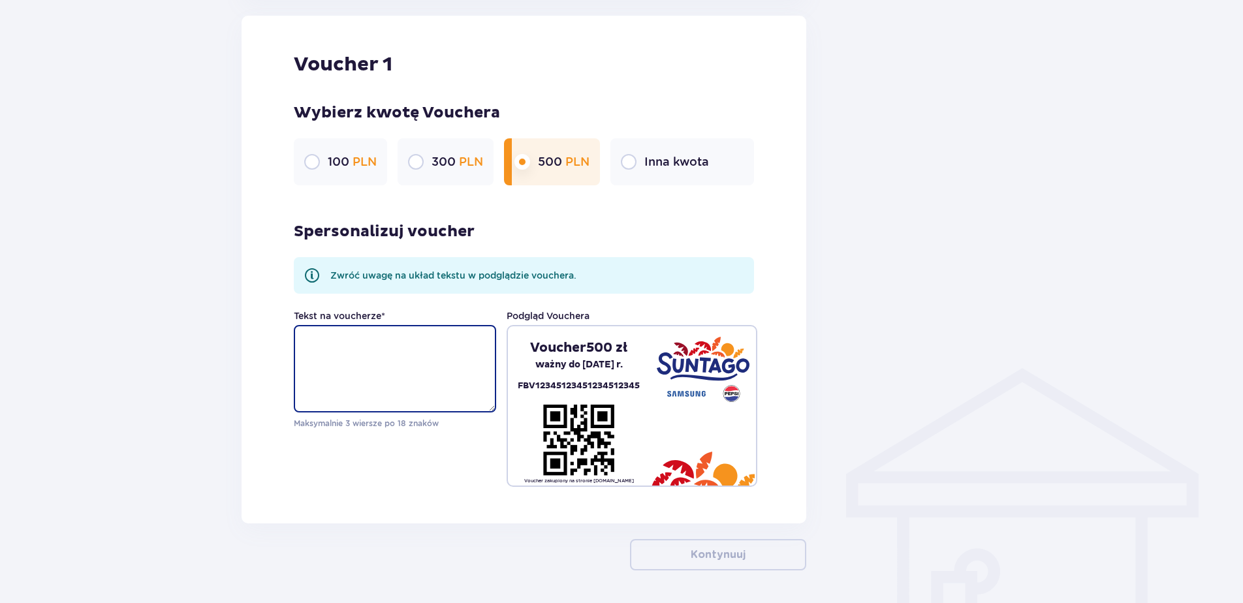
click at [416, 342] on textarea "Tekst na voucherze *" at bounding box center [395, 368] width 202 height 87
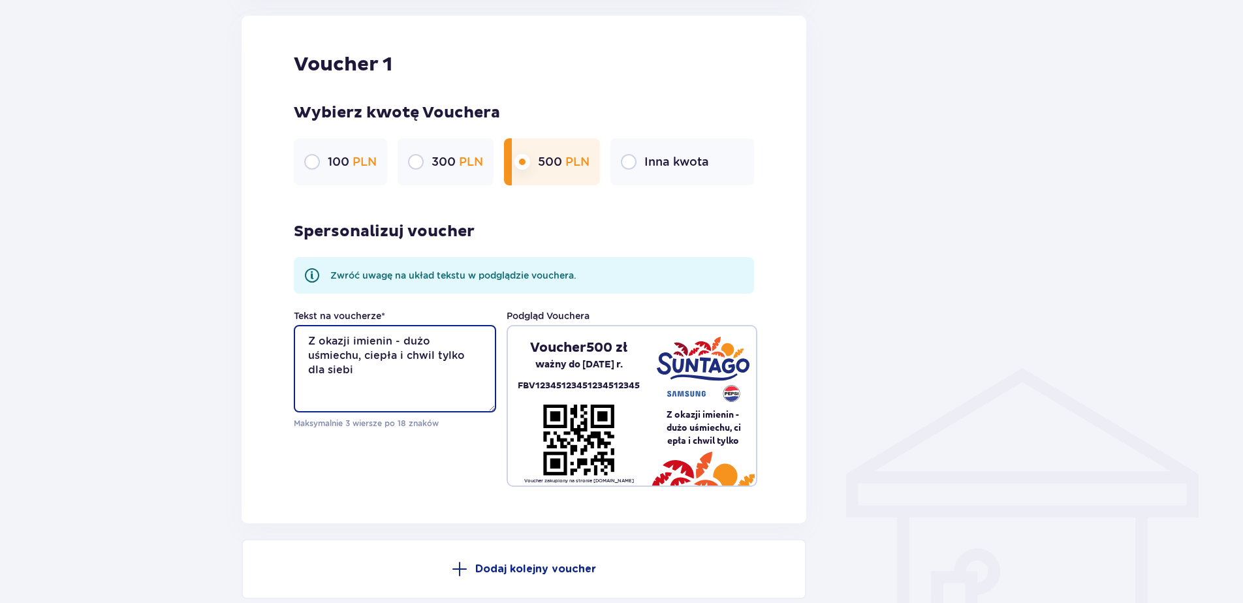
type textarea "Z okazji imienin - dużo uśmiechu, ciepła i chwil tylko dla siebie"
drag, startPoint x: 353, startPoint y: 377, endPoint x: 291, endPoint y: 334, distance: 75.0
click at [291, 334] on div "Voucher 1 Wybierz kwotę Vouchera 100 PLN 300 PLN 500 PLN Inna kwota Spersonaliz…" at bounding box center [524, 270] width 565 height 508
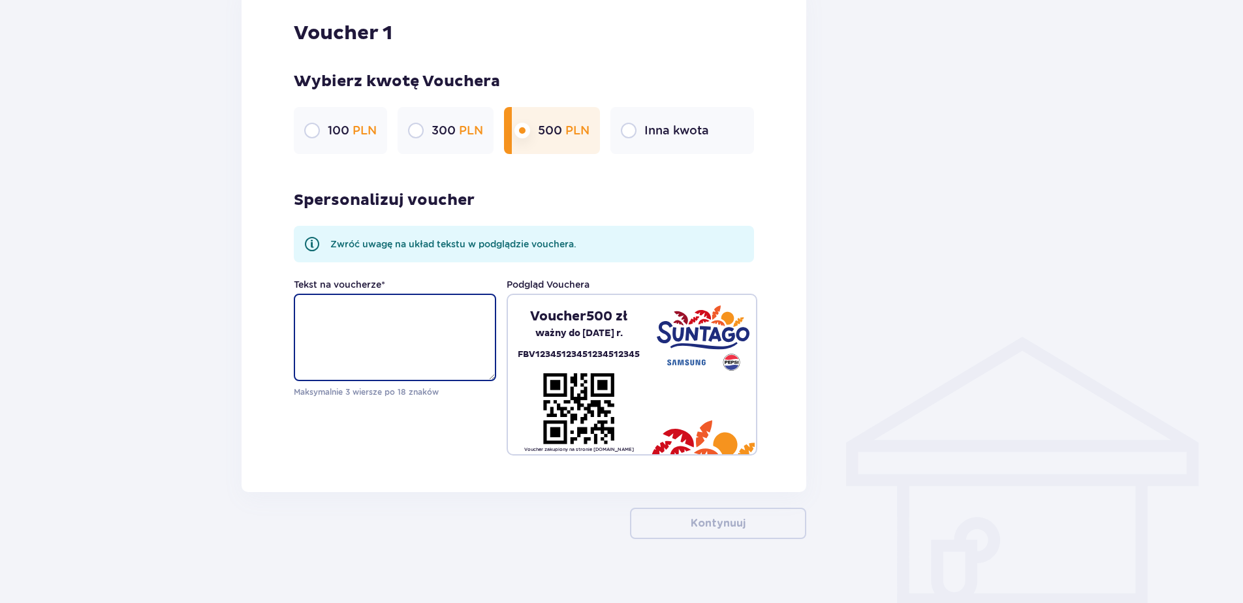
scroll to position [738, 0]
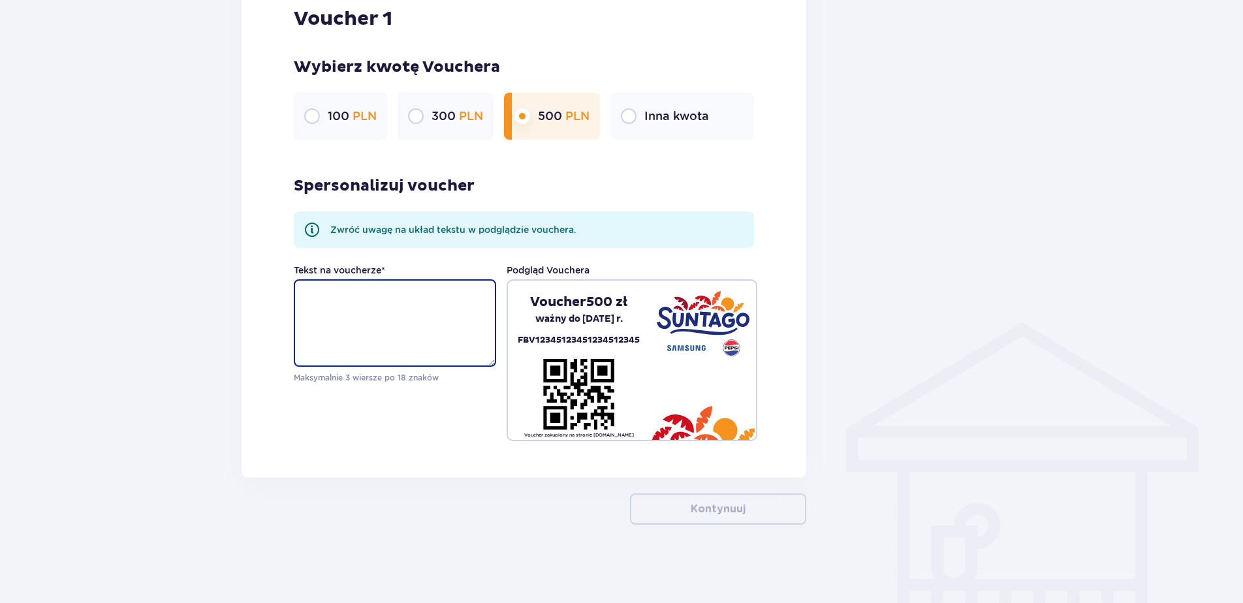
click at [395, 299] on textarea "Tekst na voucherze *" at bounding box center [395, 322] width 202 height 87
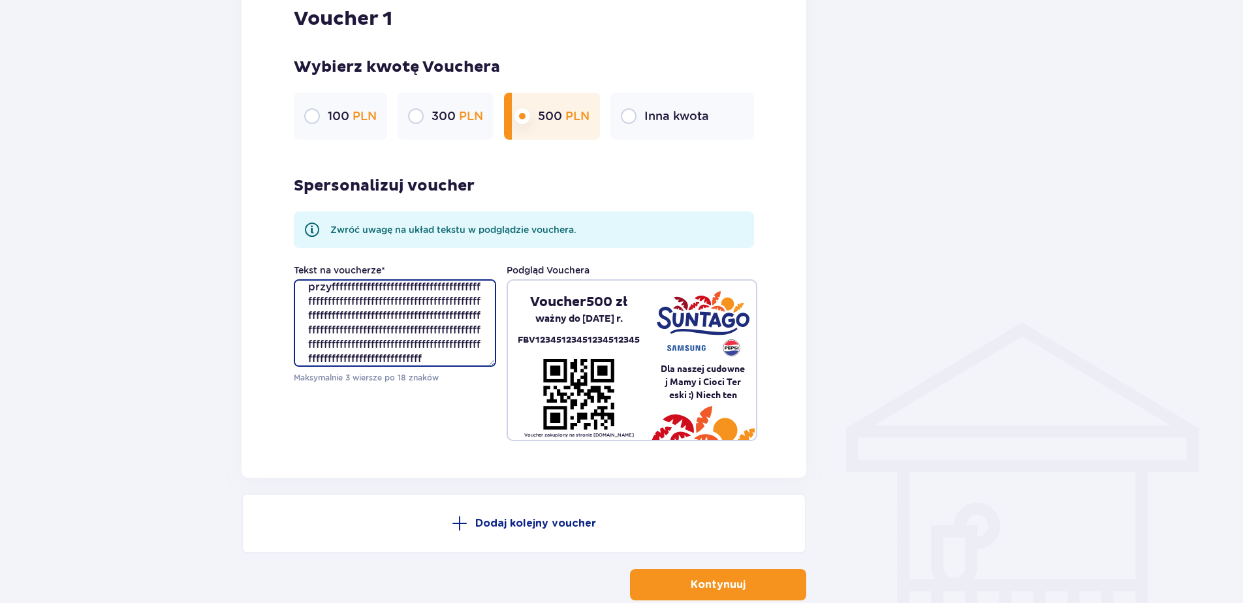
scroll to position [66, 0]
type textarea "Dla naszej cudownej Mamy i Cioci Tereski :) Niech ten voucher przyfffffffffffff…"
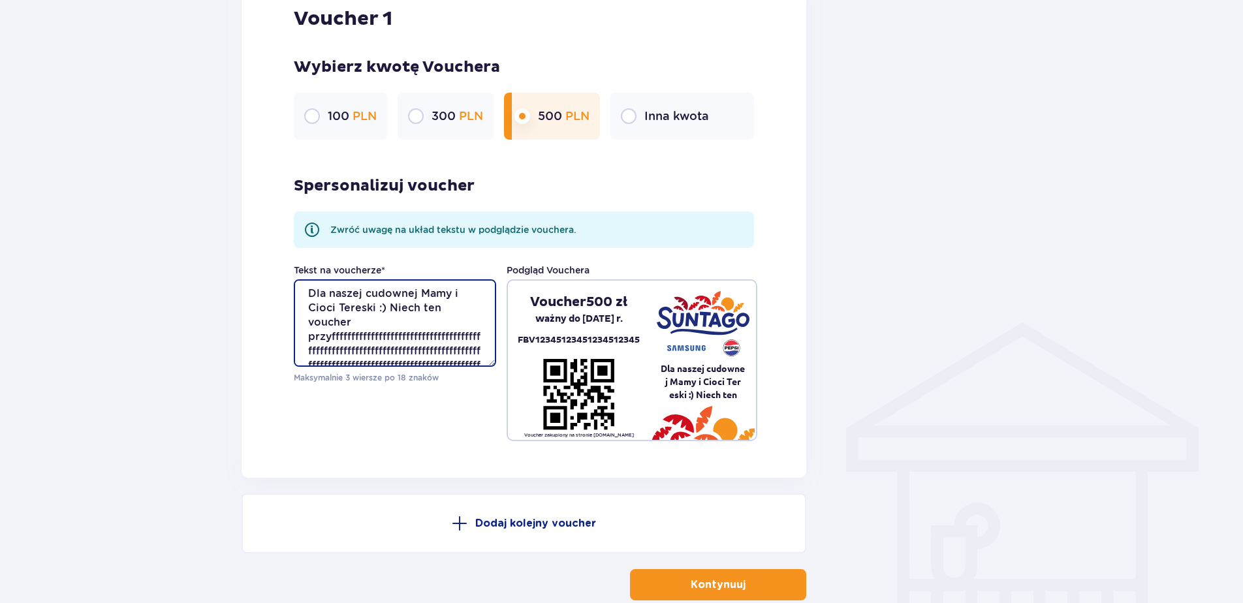
scroll to position [0, 0]
drag, startPoint x: 403, startPoint y: 360, endPoint x: 278, endPoint y: 259, distance: 161.5
click at [279, 259] on div "Voucher 1 Wybierz kwotę Vouchera 100 PLN 300 PLN 500 PLN Inna kwota Spersonaliz…" at bounding box center [524, 224] width 565 height 508
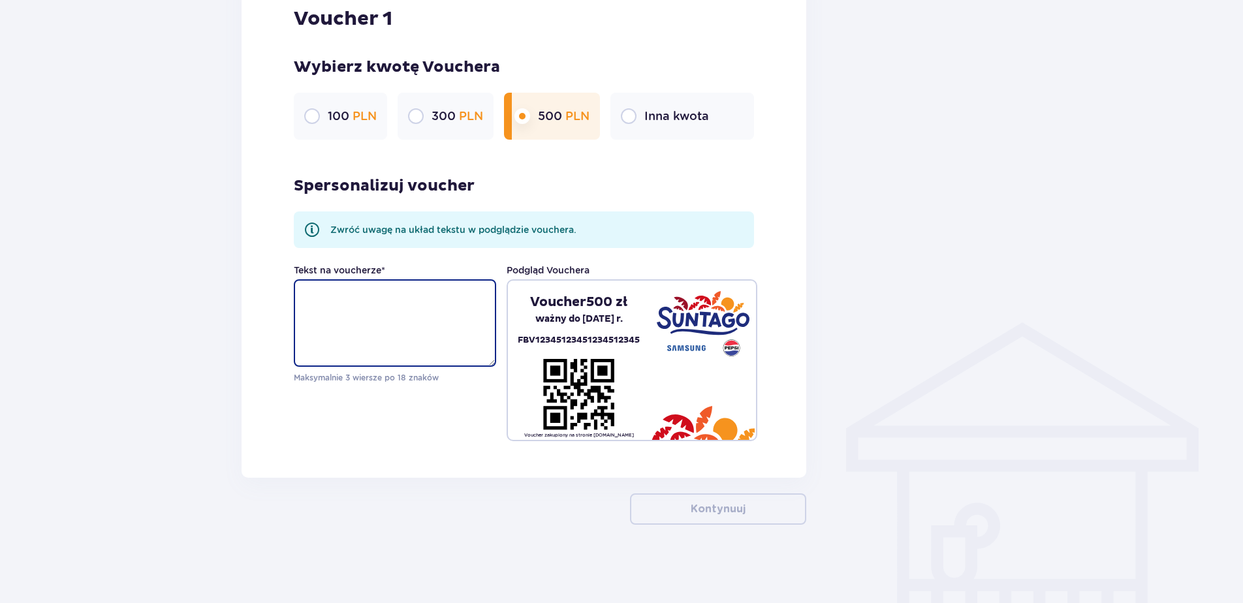
type textarea "z"
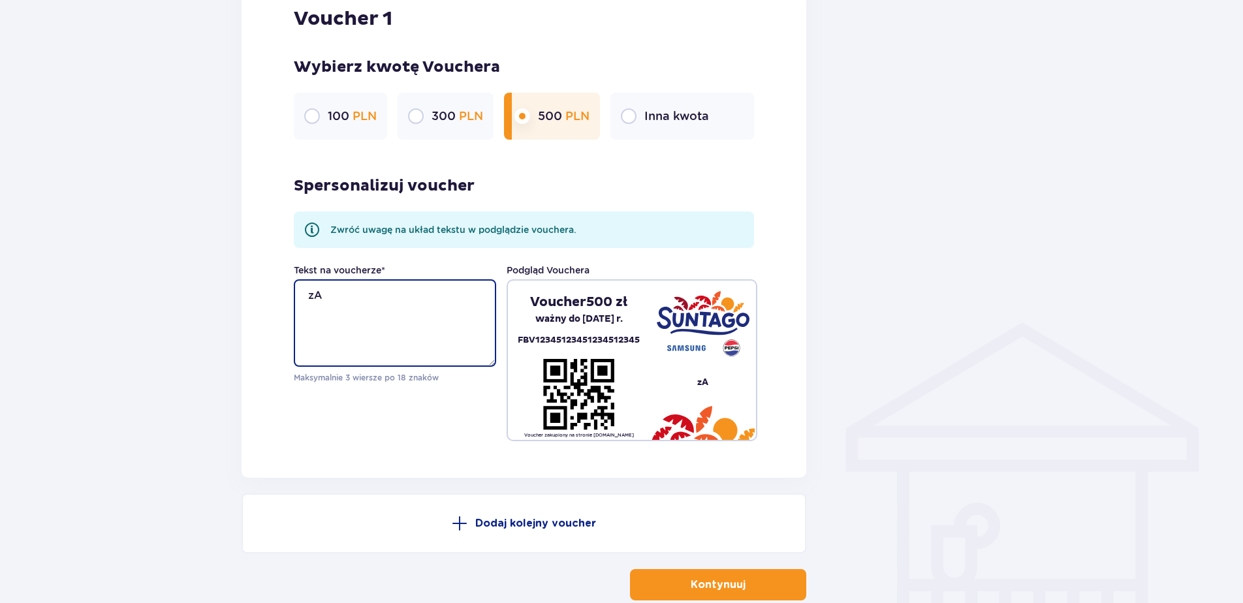
type textarea "z"
drag, startPoint x: 409, startPoint y: 328, endPoint x: 275, endPoint y: 250, distance: 154.5
click at [275, 250] on div "Voucher 1 Wybierz kwotę Vouchera 100 PLN 300 PLN 500 PLN Inna kwota Spersonaliz…" at bounding box center [524, 224] width 565 height 508
type textarea "R"
type textarea "M"
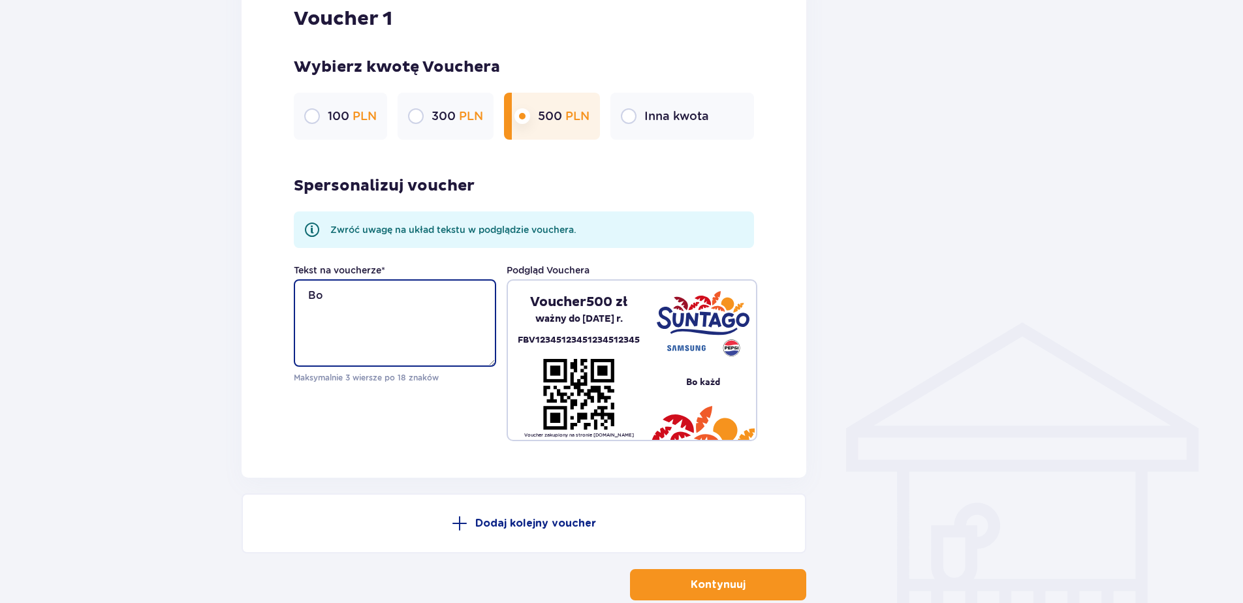
type textarea "B"
type textarea "Każda Superkobieta zasługuje na odpoczynek! <3"
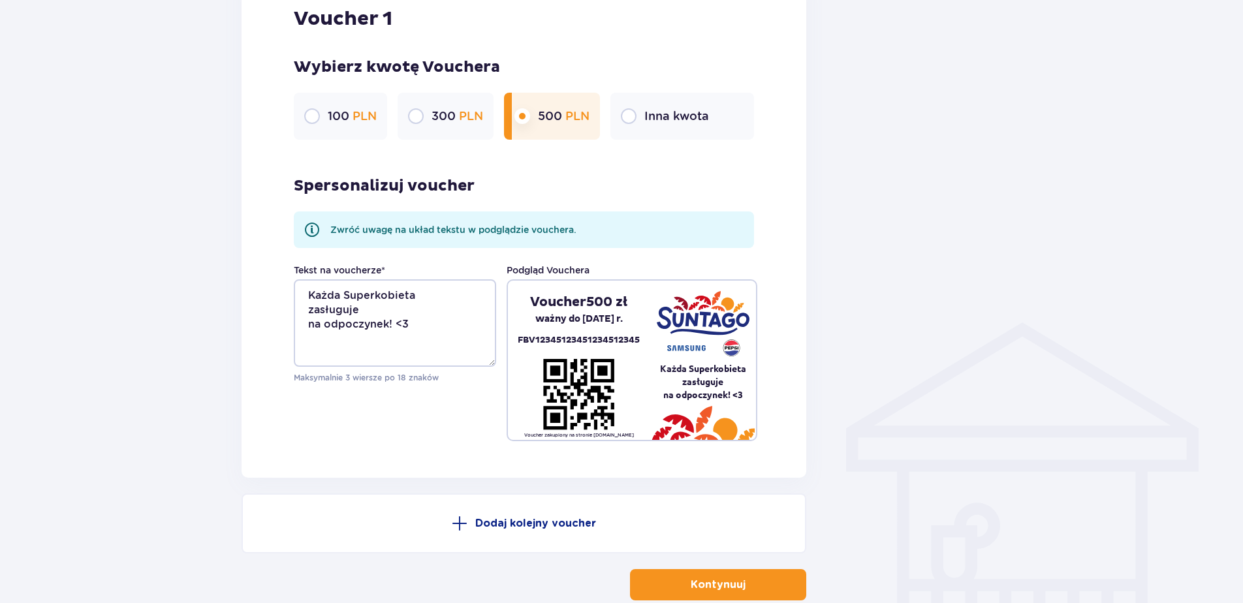
click at [729, 584] on p "Kontynuuj" at bounding box center [718, 585] width 55 height 14
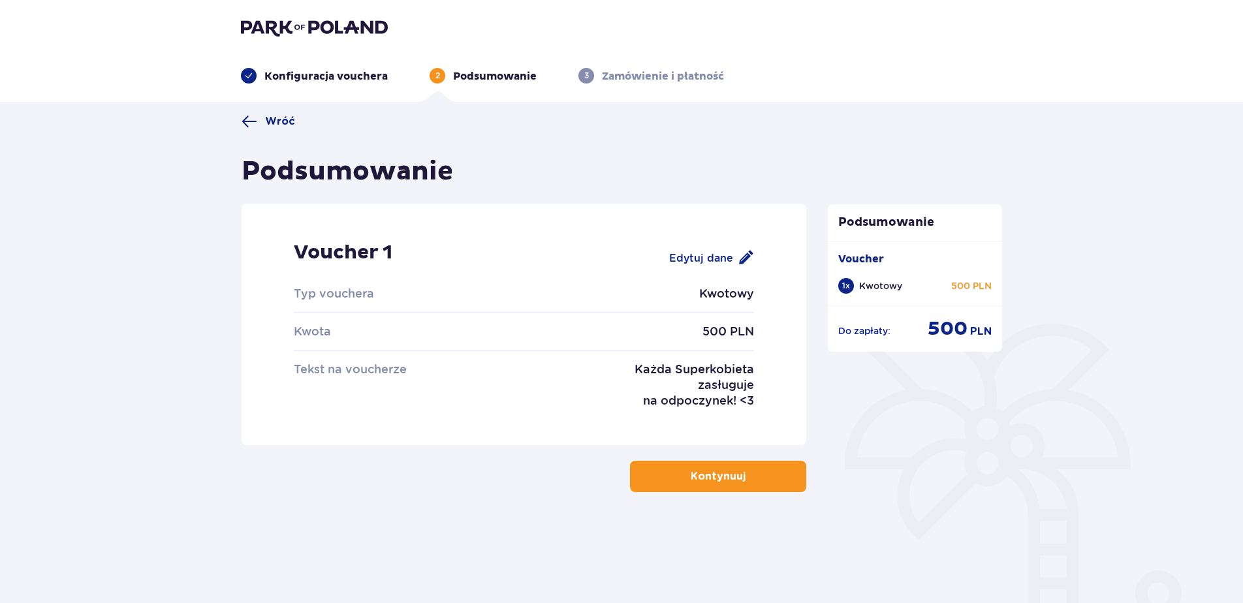
click at [738, 483] on button "Kontynuuj" at bounding box center [718, 476] width 176 height 31
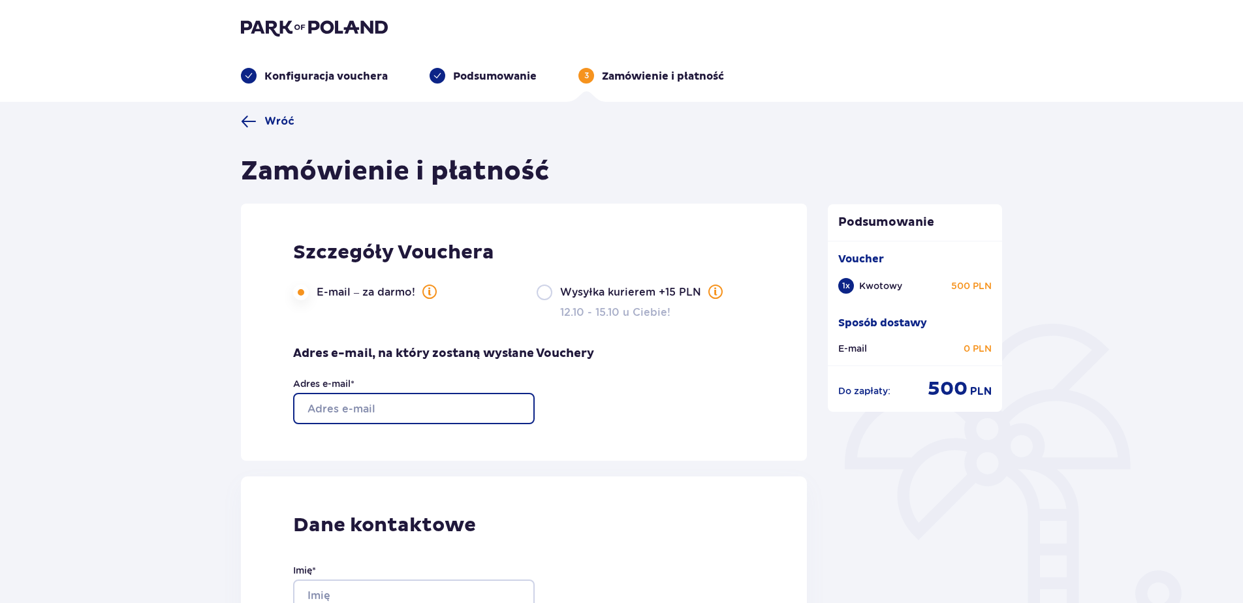
click at [390, 409] on input "Adres e-mail *" at bounding box center [414, 408] width 242 height 31
type input "[EMAIL_ADDRESS][DOMAIN_NAME]"
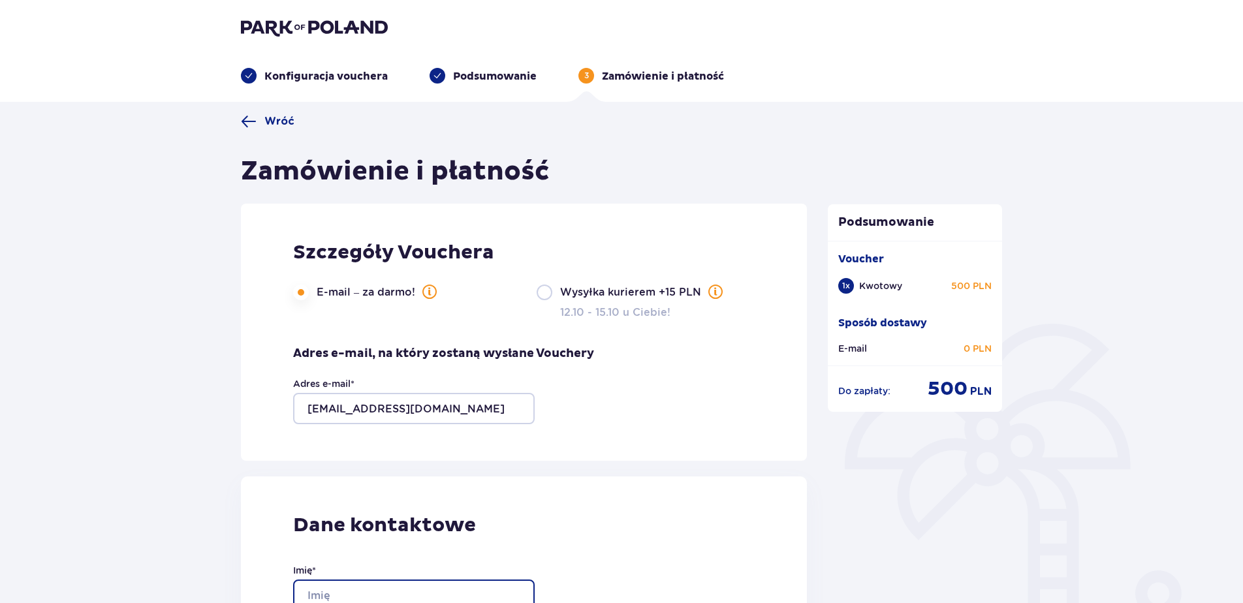
type input "Aneta"
type input "[PERSON_NAME]"
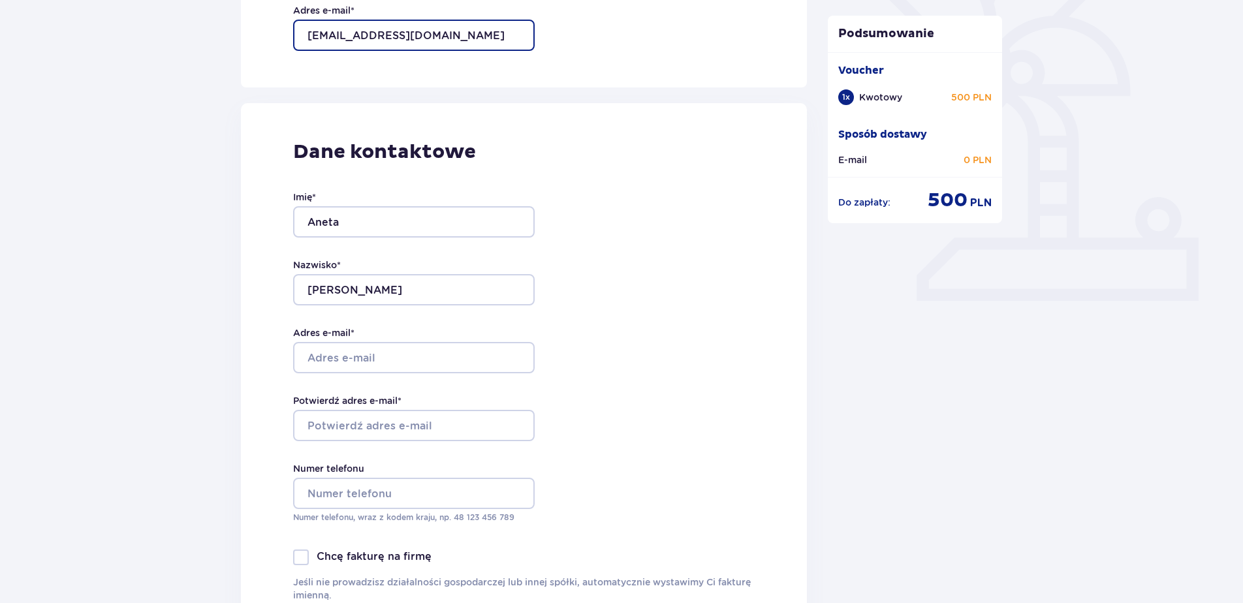
scroll to position [392, 0]
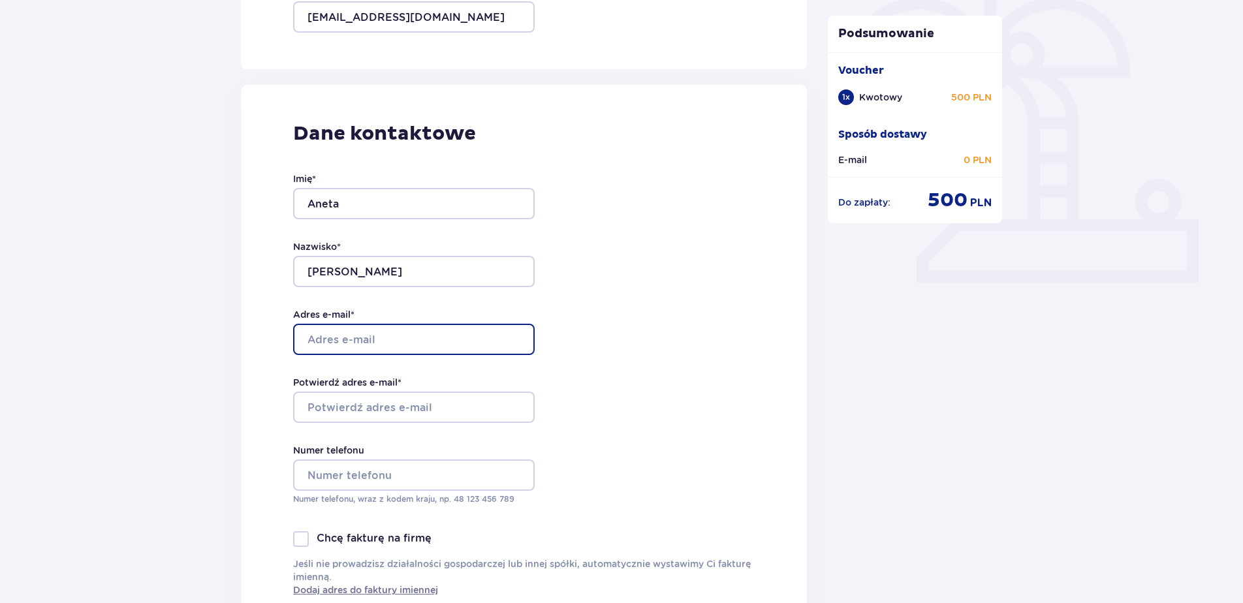
click at [479, 346] on input "Adres e-mail *" at bounding box center [414, 339] width 242 height 31
type input "[EMAIL_ADDRESS][DOMAIN_NAME]"
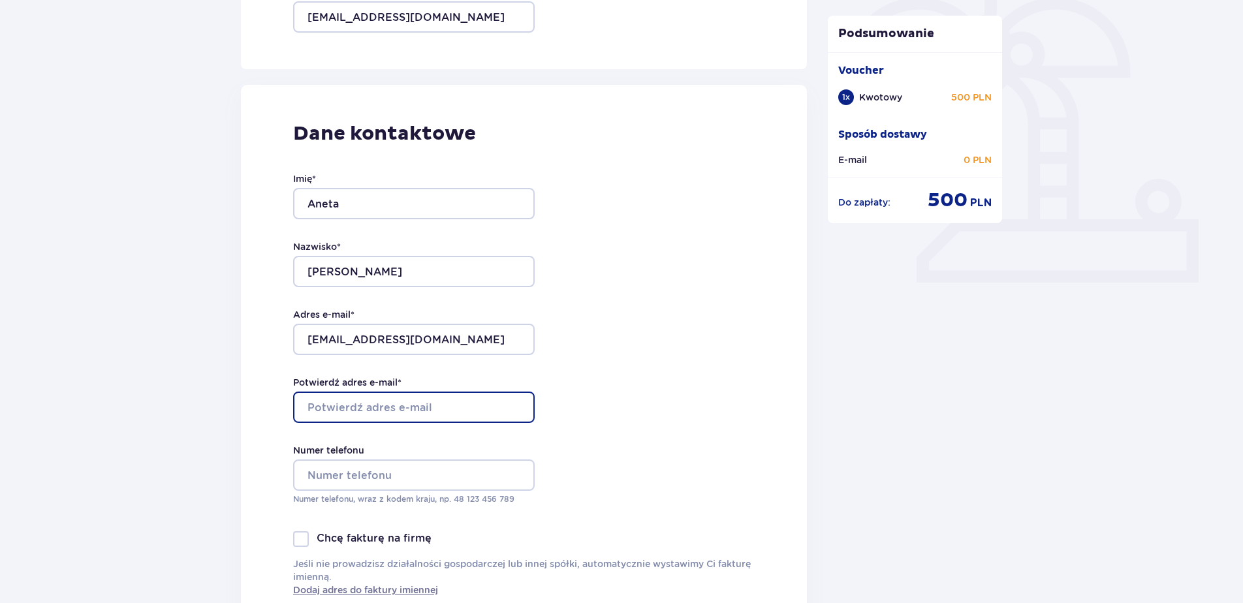
type input "[EMAIL_ADDRESS][DOMAIN_NAME]"
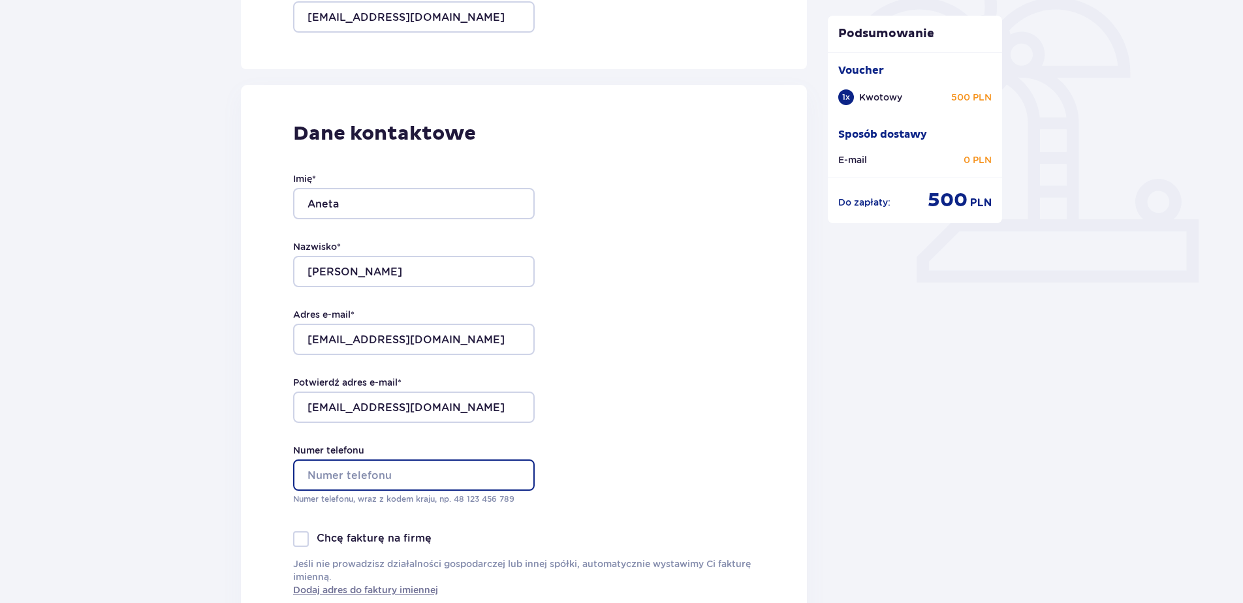
type input "[PHONE_NUMBER]"
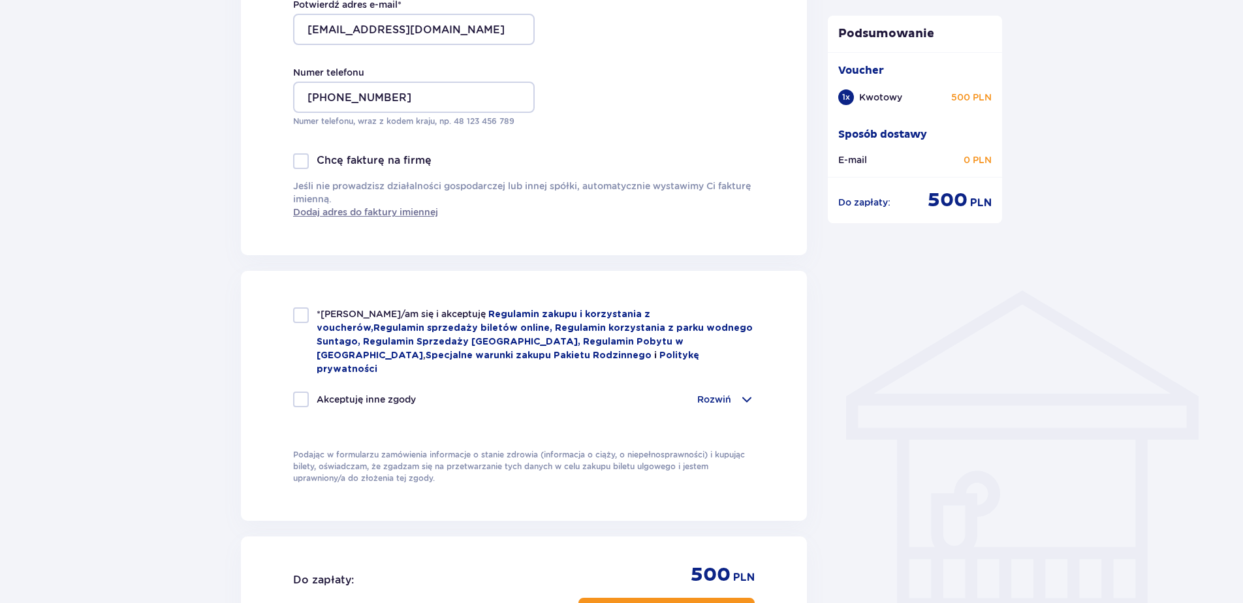
scroll to position [783, 0]
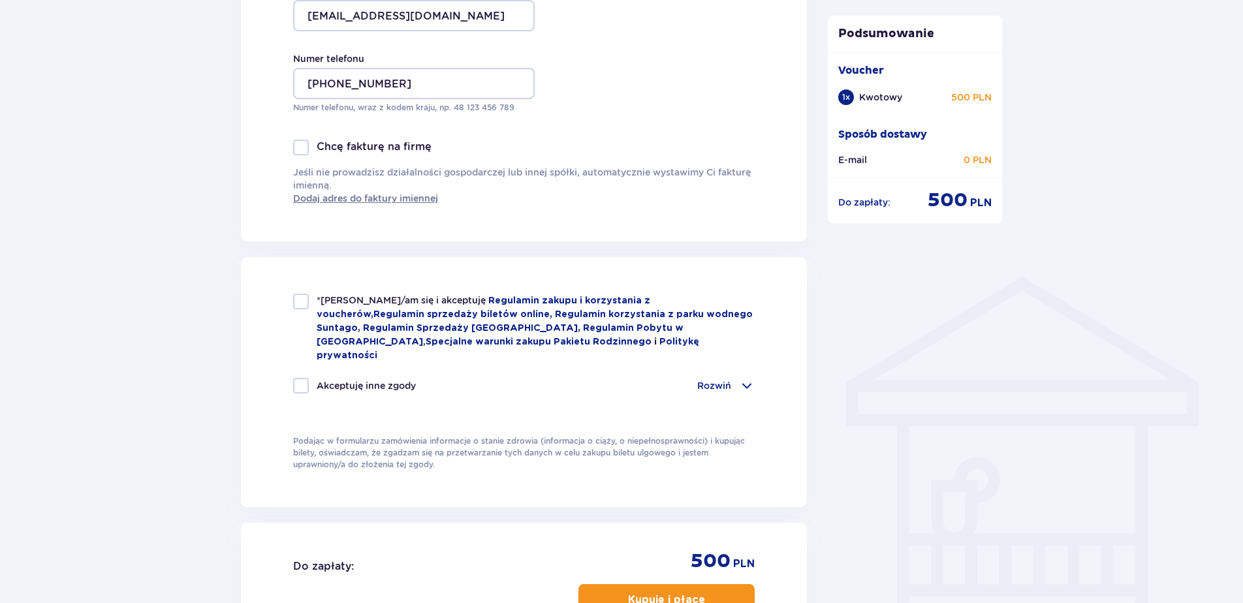
click at [302, 298] on div at bounding box center [301, 302] width 16 height 16
checkbox input "true"
click at [305, 378] on div at bounding box center [301, 386] width 16 height 16
checkbox input "true"
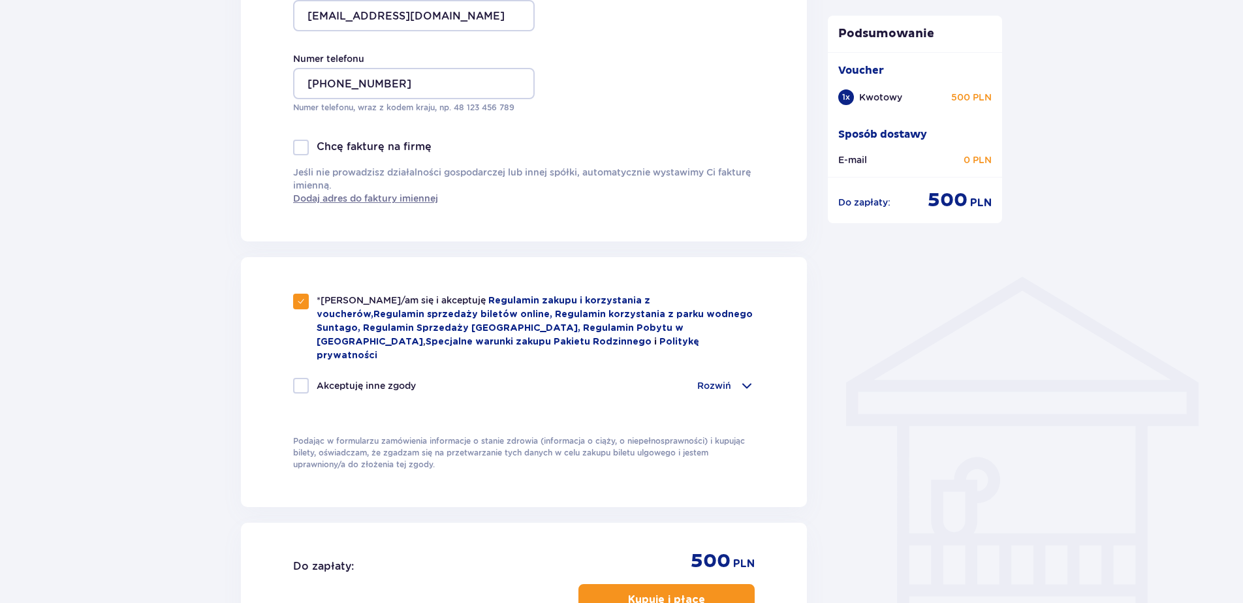
checkbox input "true"
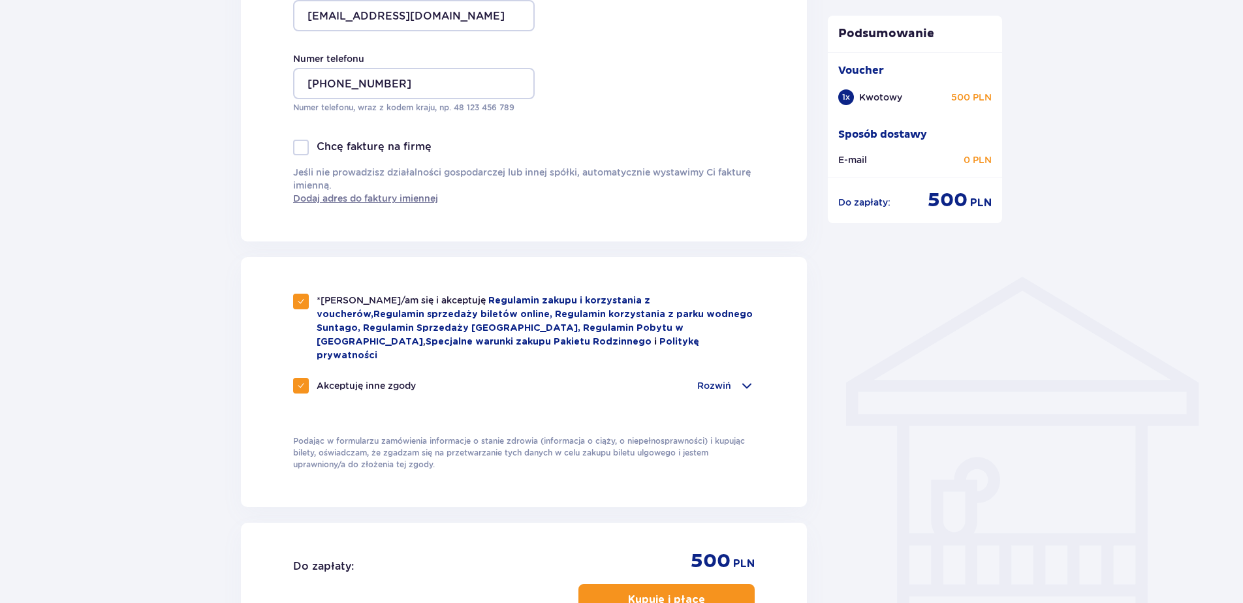
click at [306, 378] on div at bounding box center [301, 386] width 16 height 16
checkbox input "false"
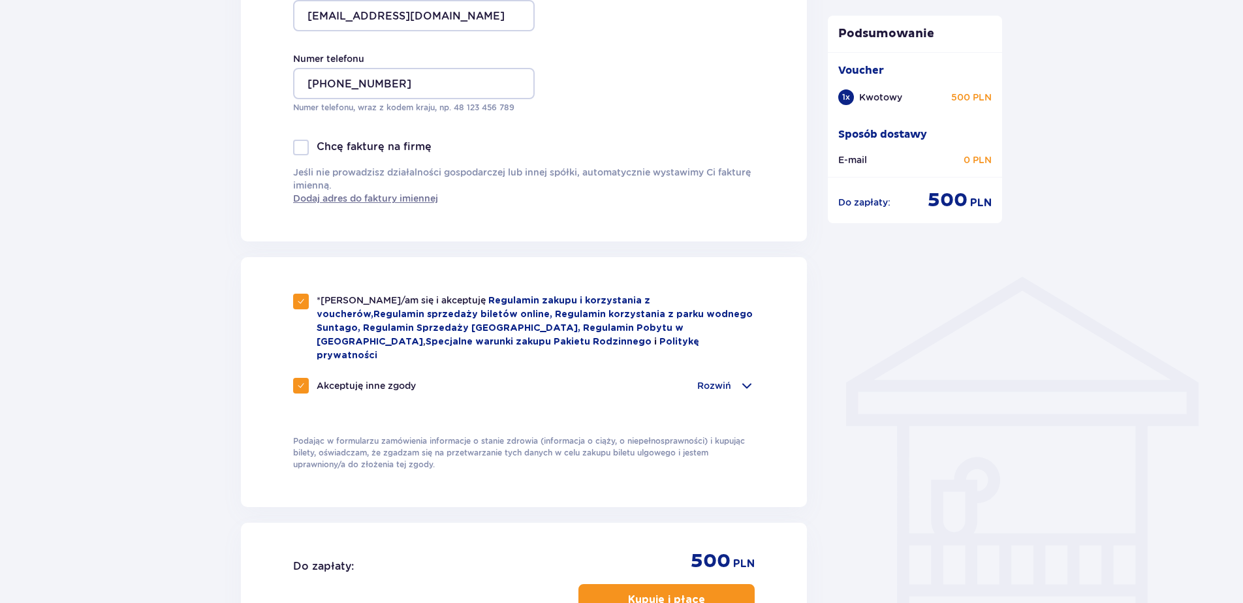
checkbox input "false"
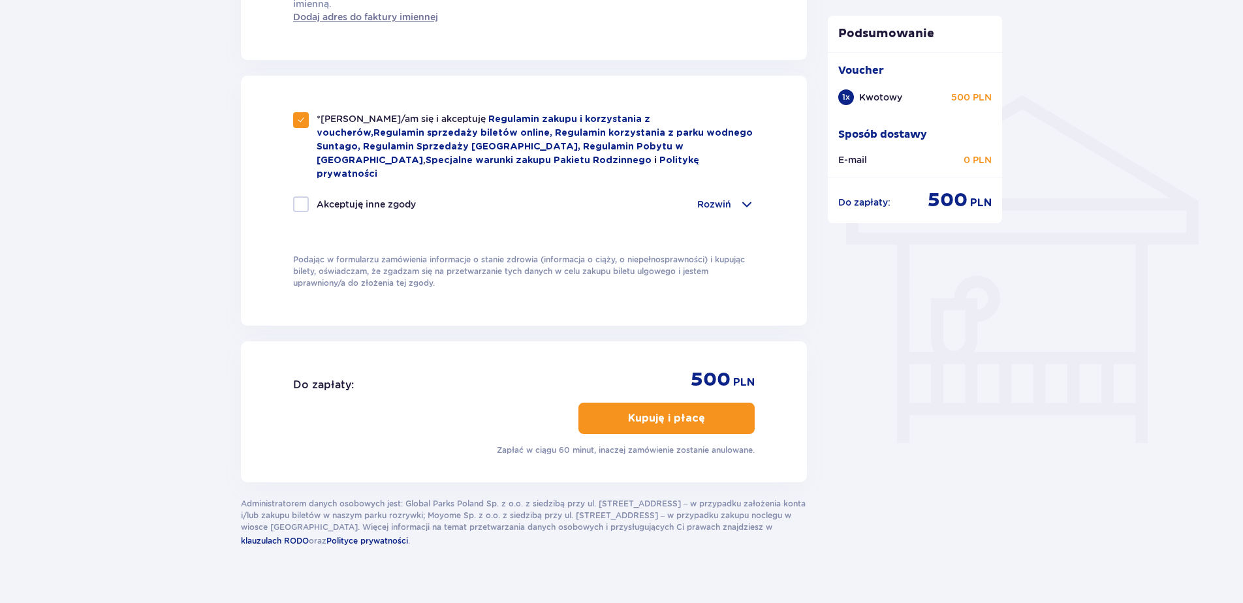
scroll to position [971, 0]
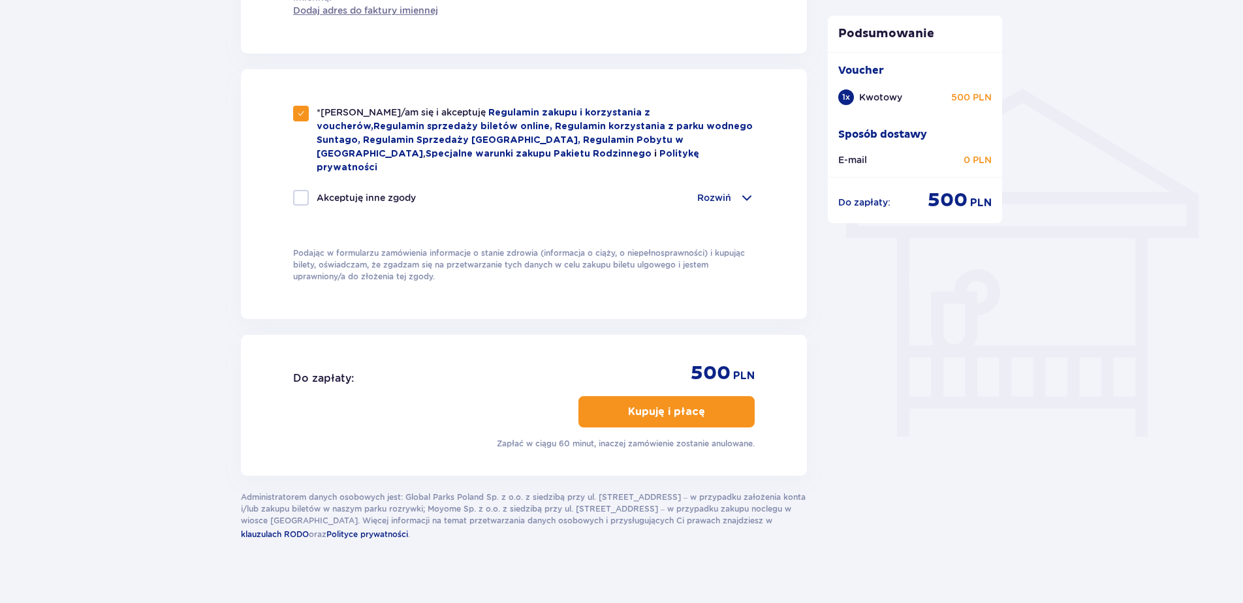
click at [660, 405] on p "Kupuję i płacę" at bounding box center [666, 412] width 77 height 14
